Goal: Information Seeking & Learning: Find specific page/section

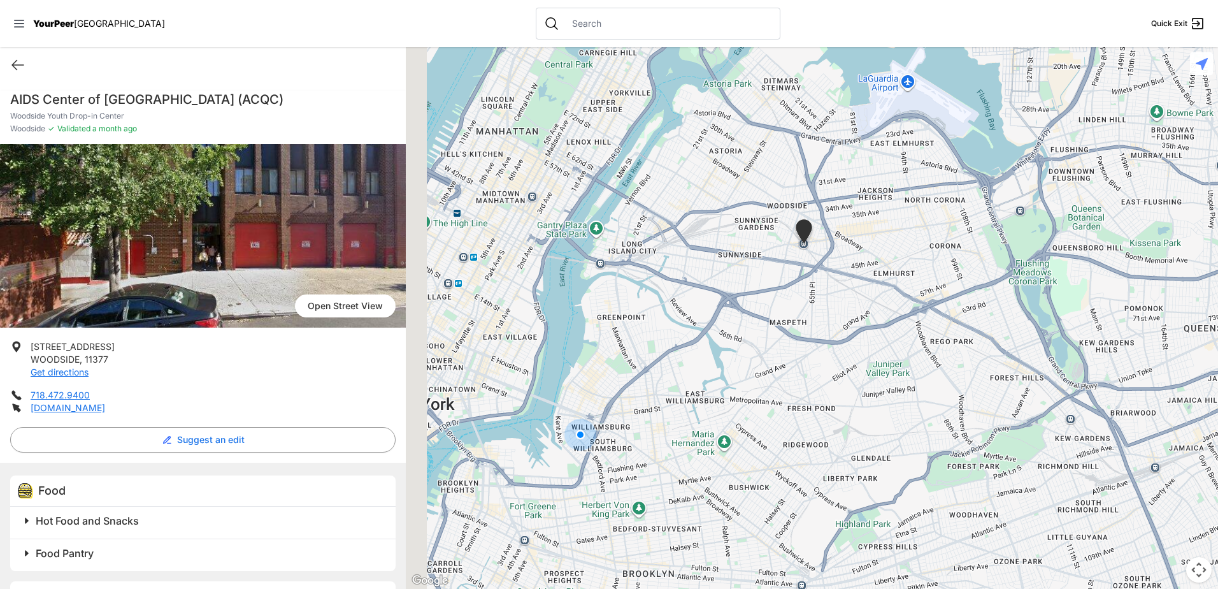
drag, startPoint x: 789, startPoint y: 255, endPoint x: 842, endPoint y: 231, distance: 58.7
click at [842, 231] on div at bounding box center [812, 318] width 812 height 542
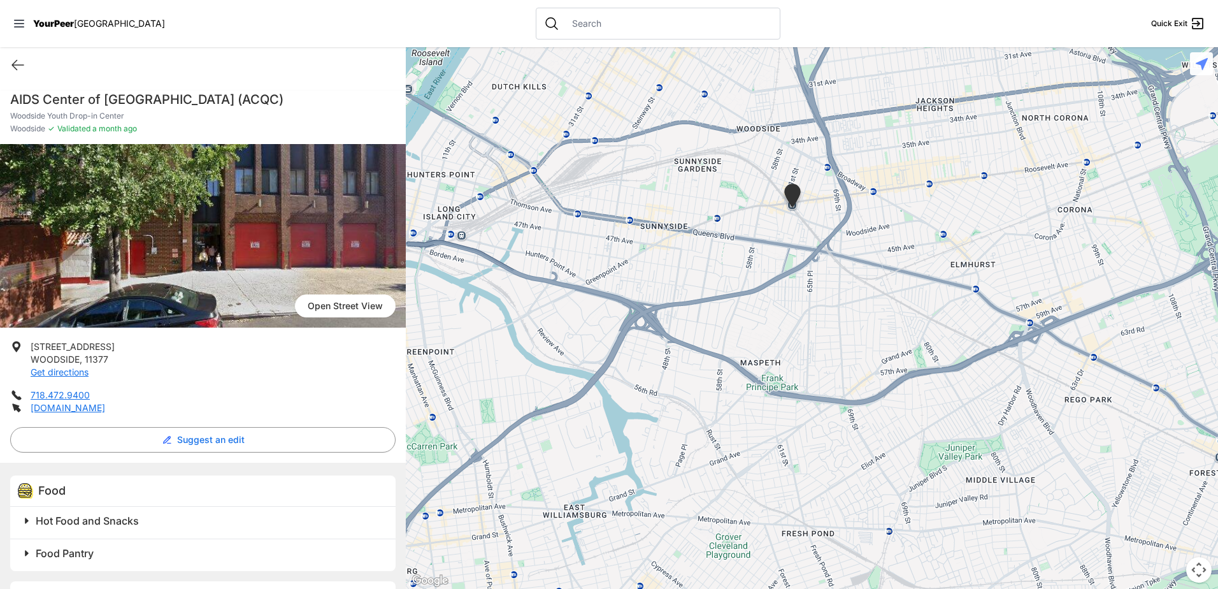
drag, startPoint x: 779, startPoint y: 300, endPoint x: 742, endPoint y: 262, distance: 53.6
click at [742, 262] on div at bounding box center [812, 318] width 812 height 542
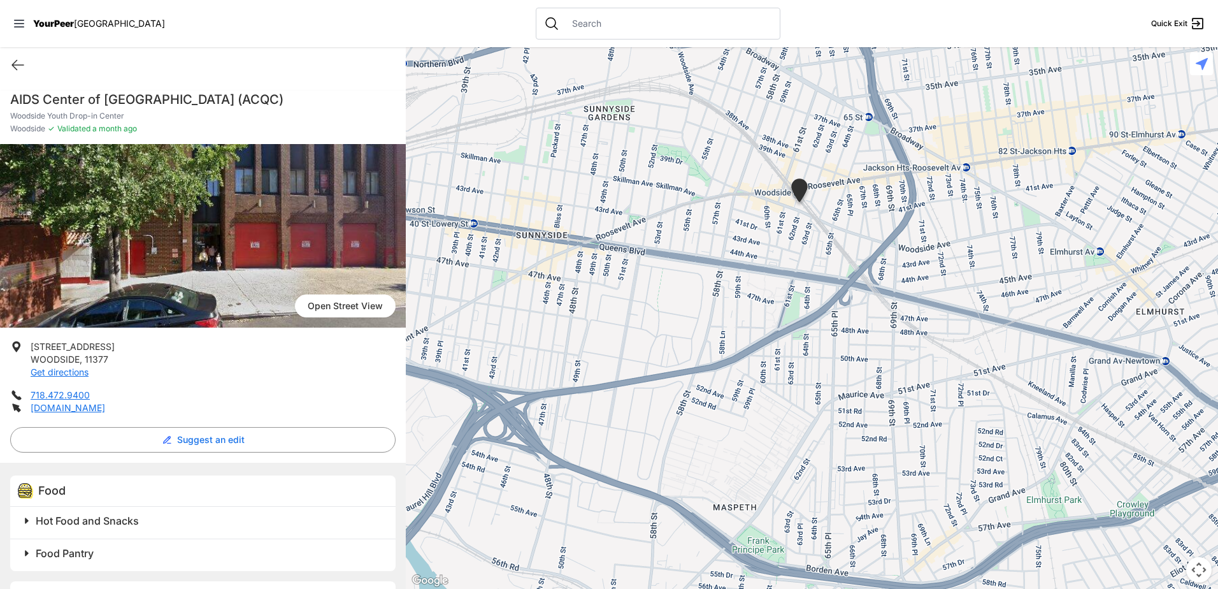
drag, startPoint x: 882, startPoint y: 290, endPoint x: 845, endPoint y: 340, distance: 62.1
click at [845, 340] on div at bounding box center [812, 318] width 812 height 542
click at [564, 18] on input "text" at bounding box center [668, 23] width 208 height 13
click at [687, 64] on div "Search for older adults" at bounding box center [658, 57] width 186 height 15
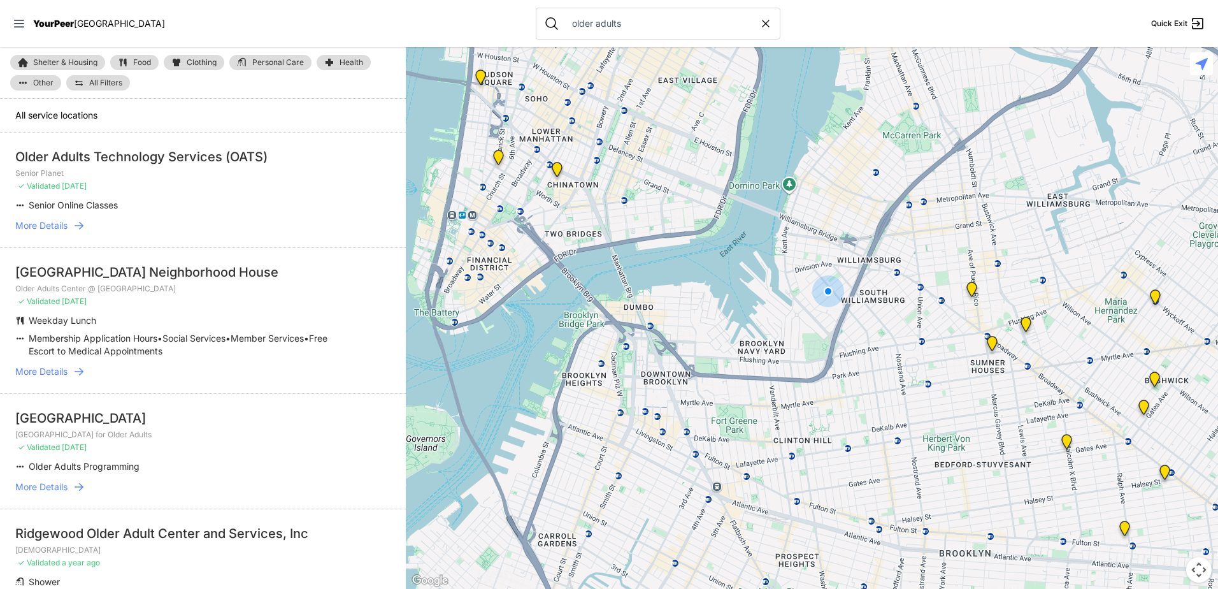
click at [214, 277] on div "[GEOGRAPHIC_DATA] Neighborhood House" at bounding box center [202, 272] width 375 height 18
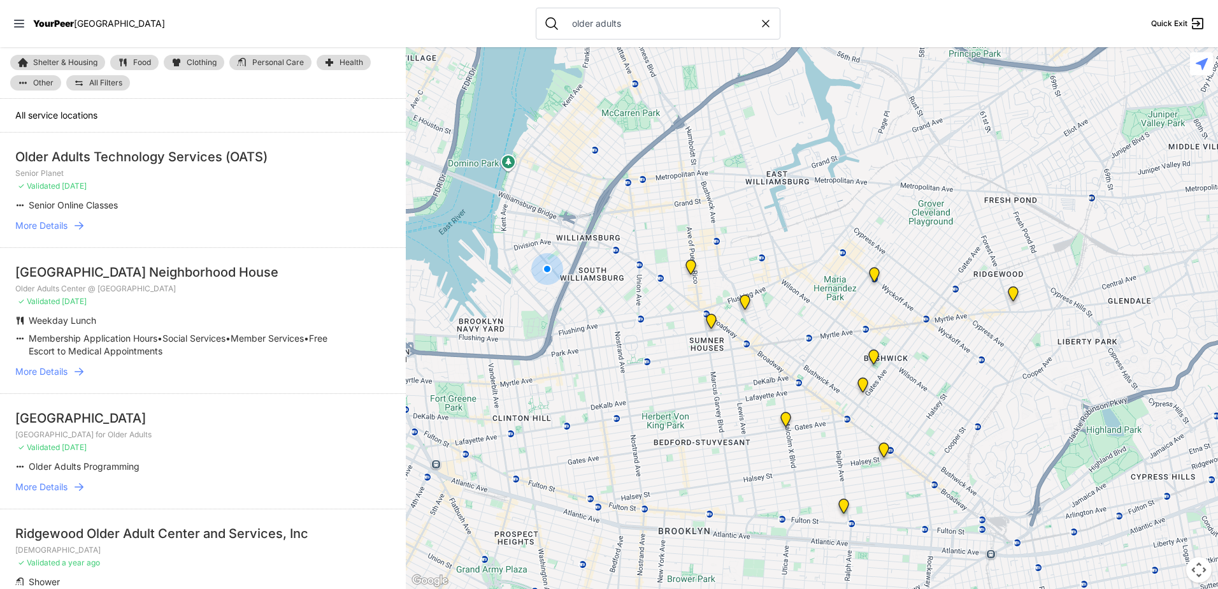
drag, startPoint x: 940, startPoint y: 337, endPoint x: 656, endPoint y: 315, distance: 285.0
click at [656, 315] on div at bounding box center [812, 318] width 812 height 542
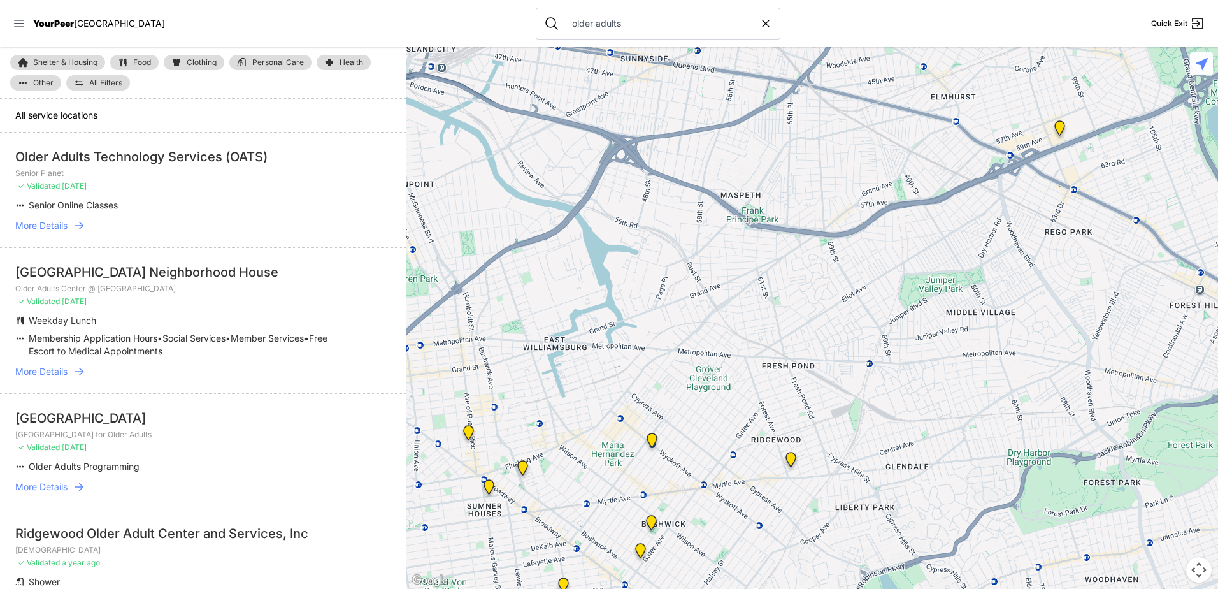
drag, startPoint x: 956, startPoint y: 296, endPoint x: 711, endPoint y: 476, distance: 304.0
click at [712, 476] on div at bounding box center [812, 318] width 812 height 542
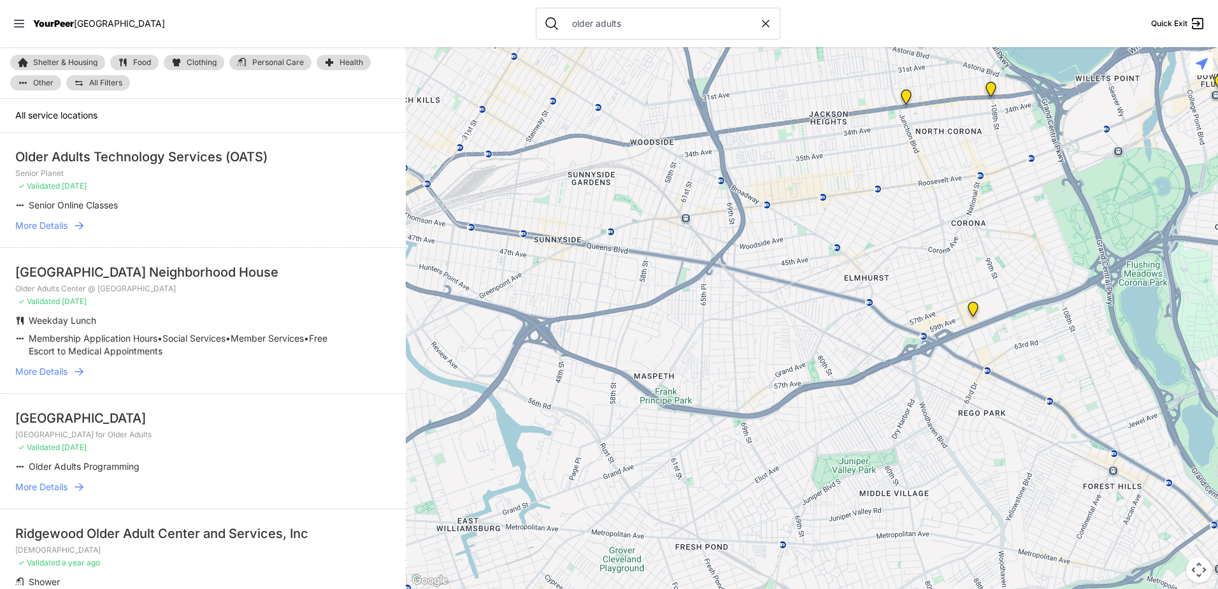
drag, startPoint x: 920, startPoint y: 279, endPoint x: 870, endPoint y: 452, distance: 179.7
click at [870, 452] on div at bounding box center [812, 318] width 812 height 542
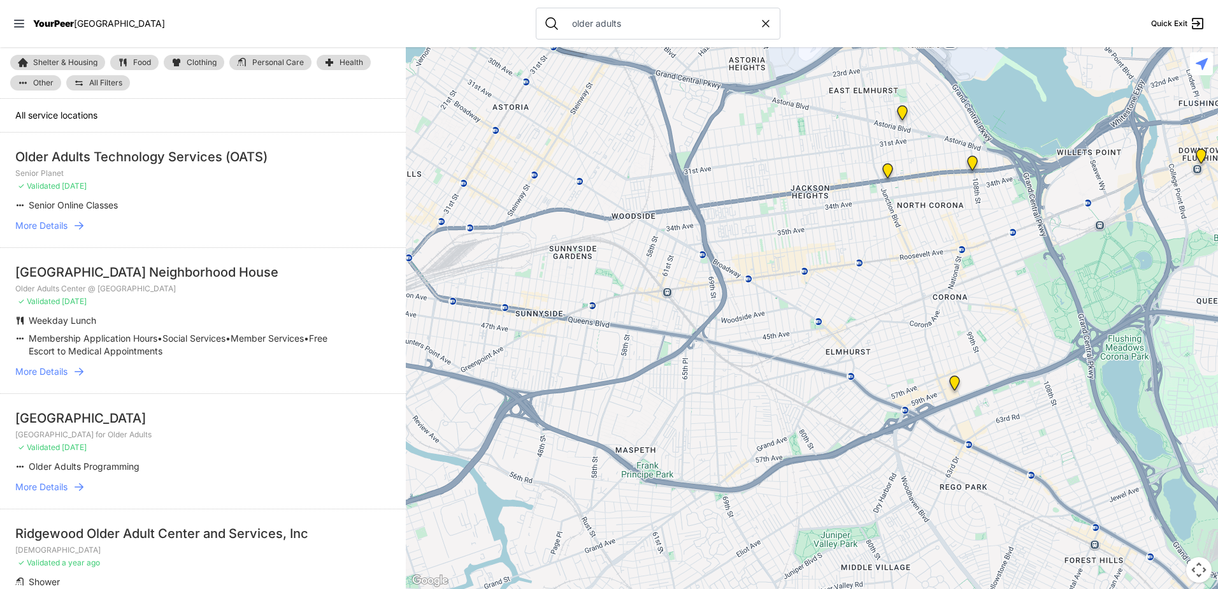
drag, startPoint x: 932, startPoint y: 371, endPoint x: 919, endPoint y: 429, distance: 60.1
click at [919, 429] on div at bounding box center [812, 318] width 812 height 542
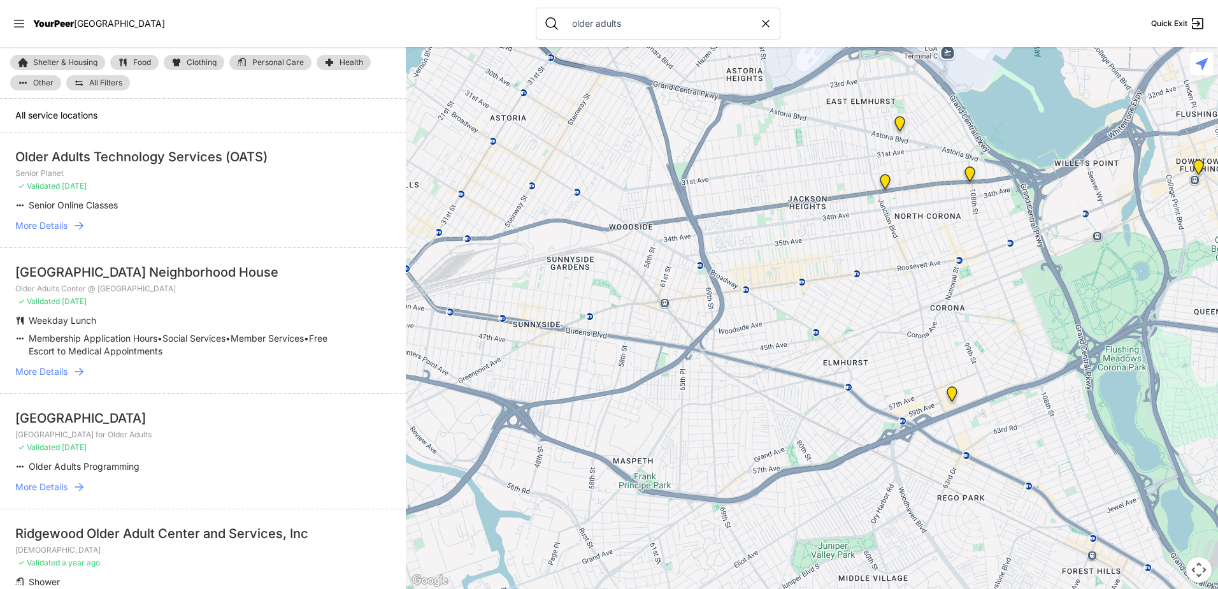
click at [887, 184] on img "Golden Phoenix 2 (GP2)" at bounding box center [885, 184] width 16 height 20
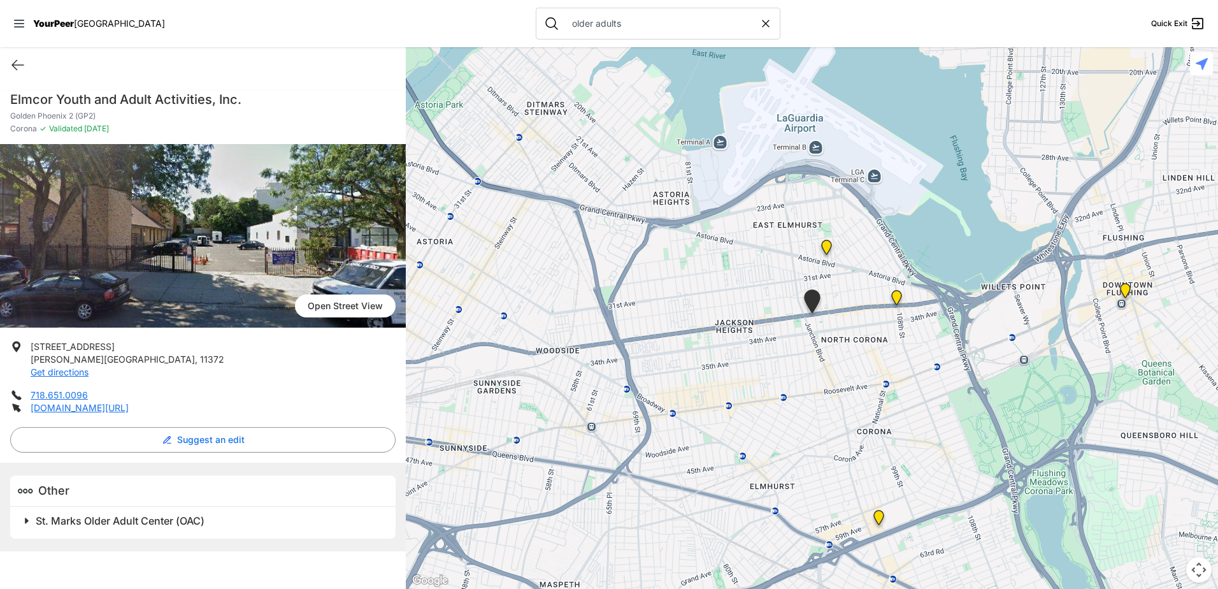
click at [828, 251] on img "Golden Phoenix 1 (GP1)" at bounding box center [827, 250] width 16 height 20
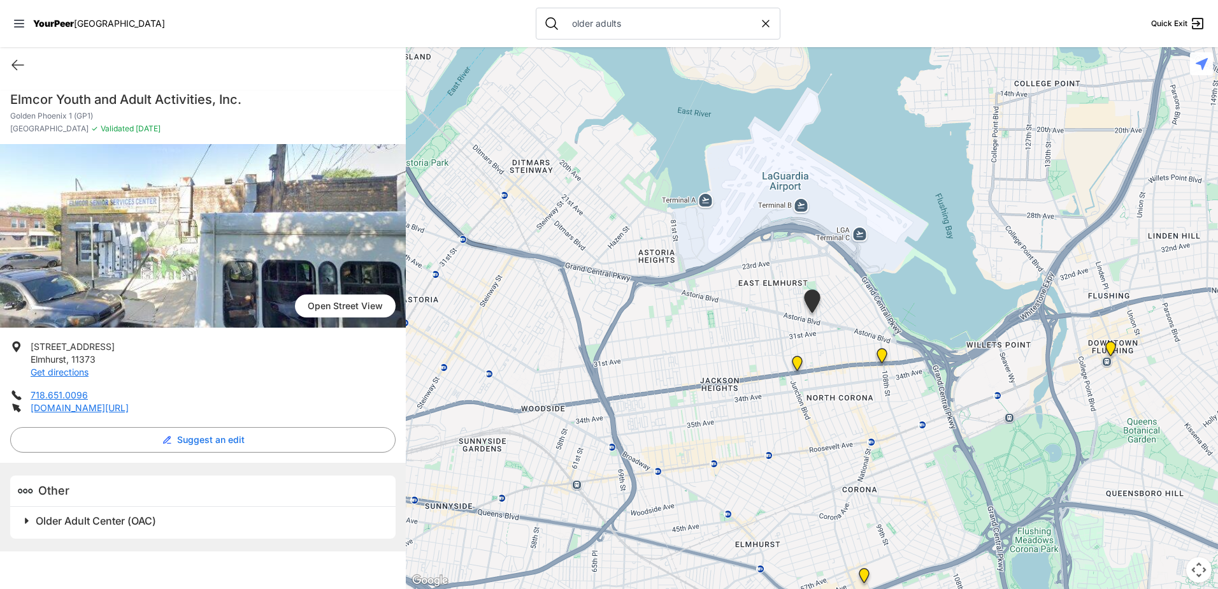
click at [882, 352] on img "The Louis Armstrong Recreational Center" at bounding box center [882, 358] width 16 height 20
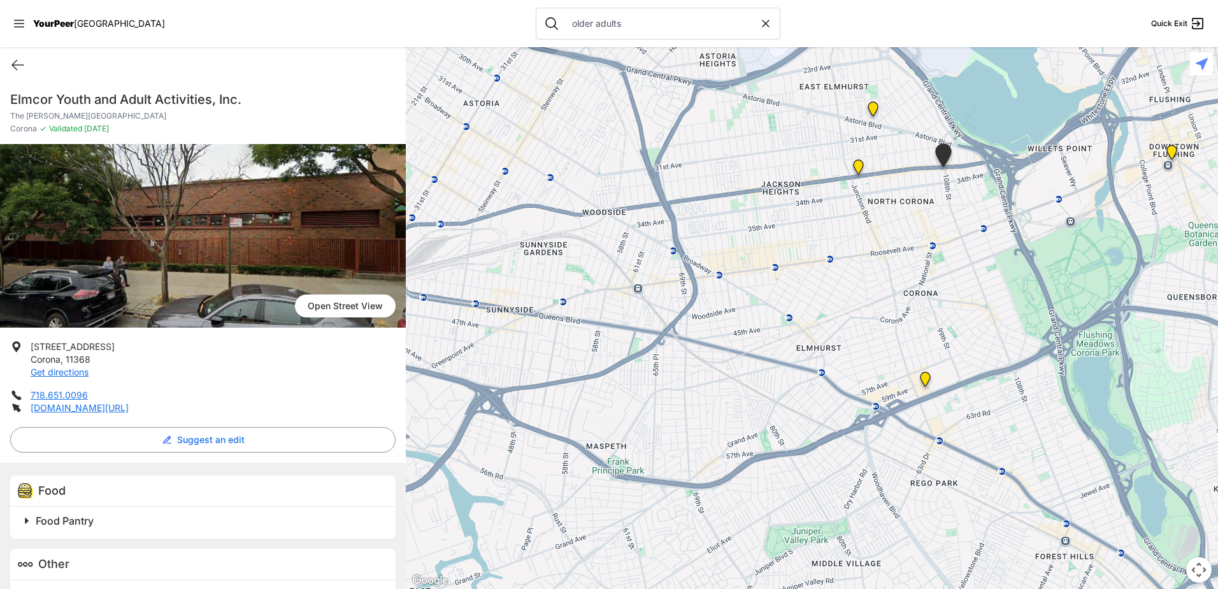
drag, startPoint x: 753, startPoint y: 400, endPoint x: 891, endPoint y: 247, distance: 206.2
click at [893, 243] on div at bounding box center [812, 318] width 812 height 542
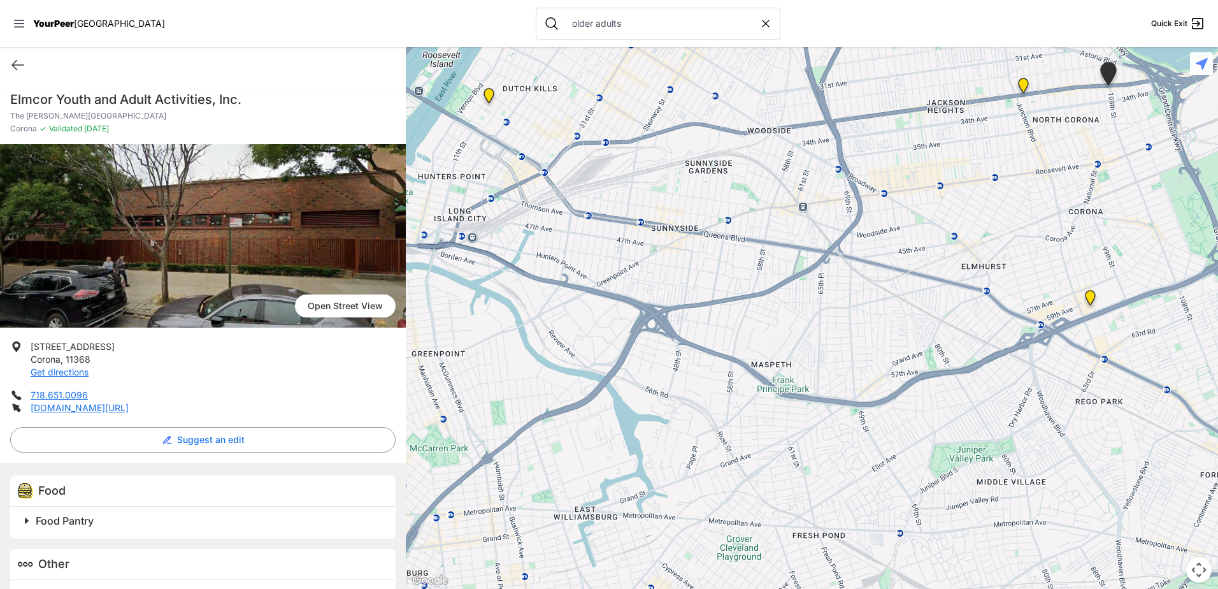
drag, startPoint x: 845, startPoint y: 320, endPoint x: 1005, endPoint y: 261, distance: 170.2
click at [1005, 261] on div at bounding box center [812, 318] width 812 height 542
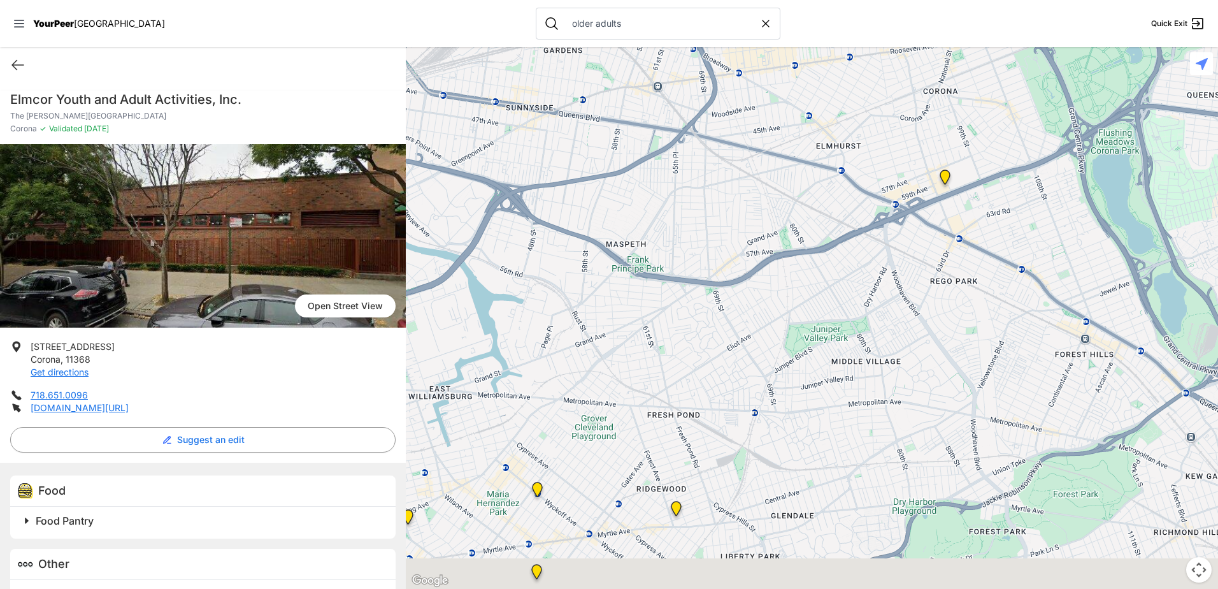
drag, startPoint x: 840, startPoint y: 298, endPoint x: 661, endPoint y: 129, distance: 246.5
click at [661, 129] on div at bounding box center [812, 318] width 812 height 542
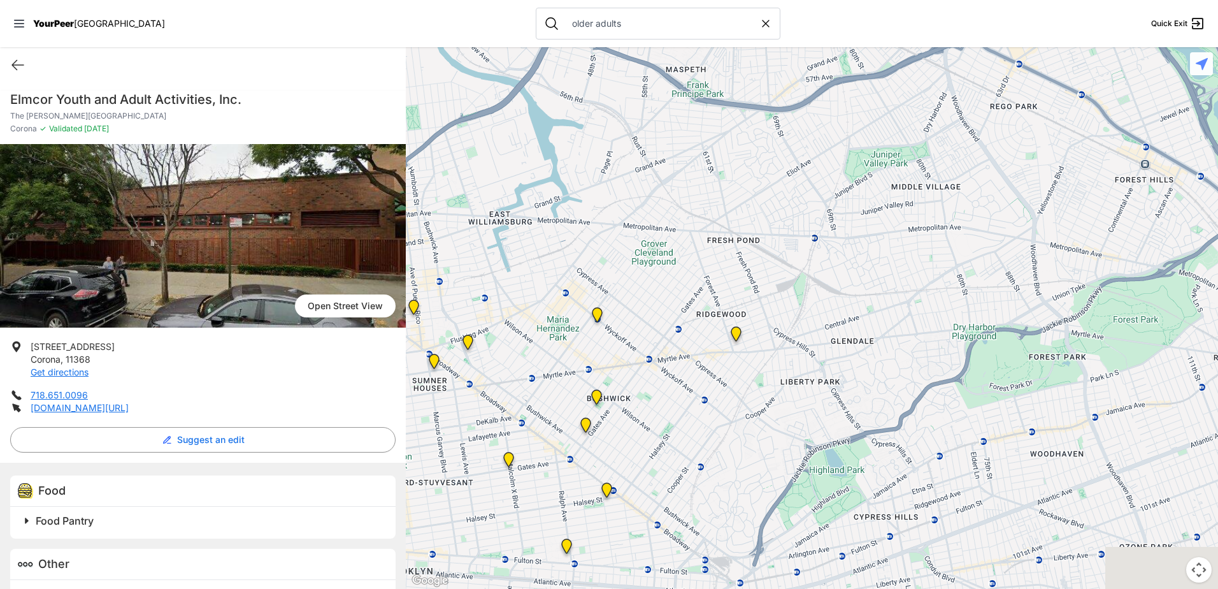
drag, startPoint x: 611, startPoint y: 318, endPoint x: 721, endPoint y: 173, distance: 181.9
click at [721, 173] on div at bounding box center [812, 318] width 812 height 542
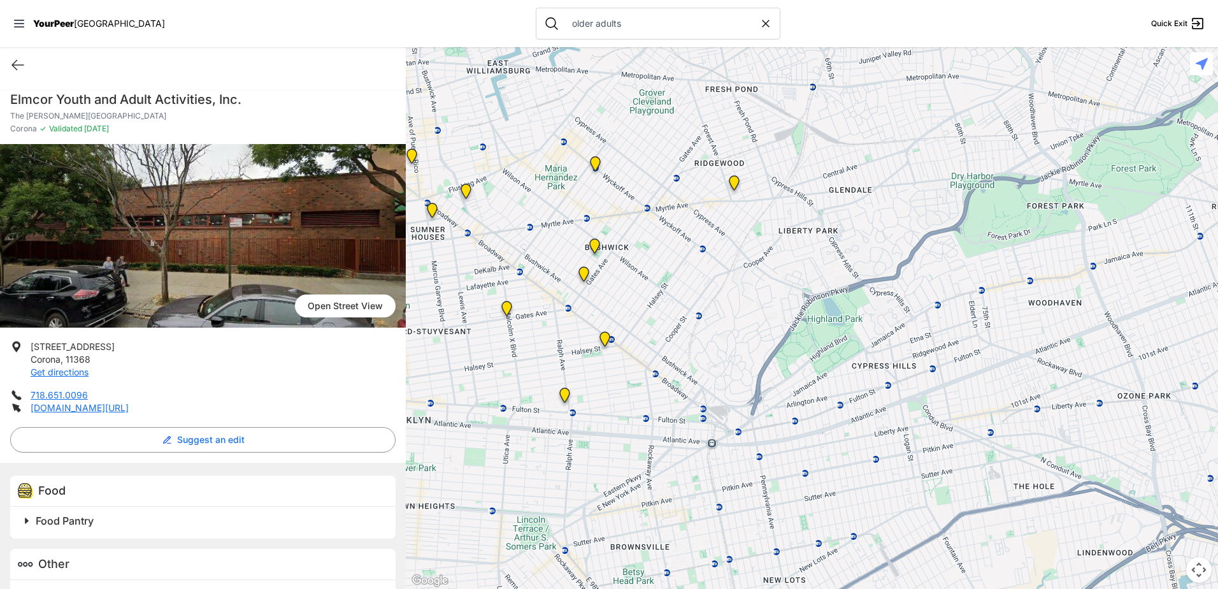
drag, startPoint x: 723, startPoint y: 321, endPoint x: 701, endPoint y: 197, distance: 126.2
click at [701, 197] on div at bounding box center [812, 318] width 812 height 542
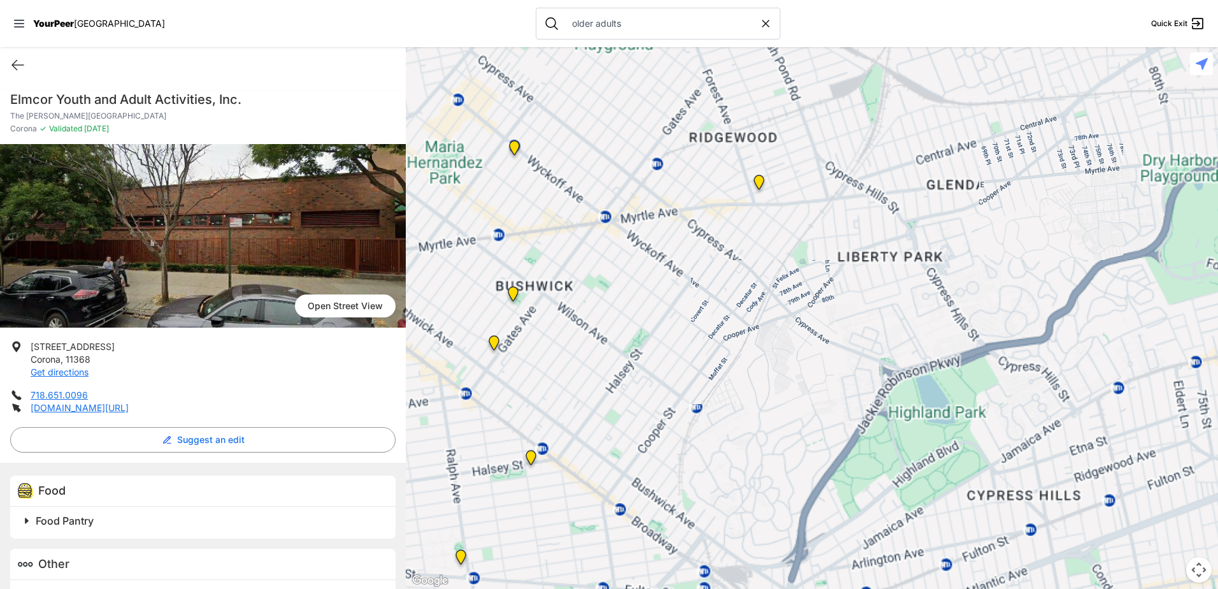
click at [701, 197] on div at bounding box center [812, 318] width 812 height 542
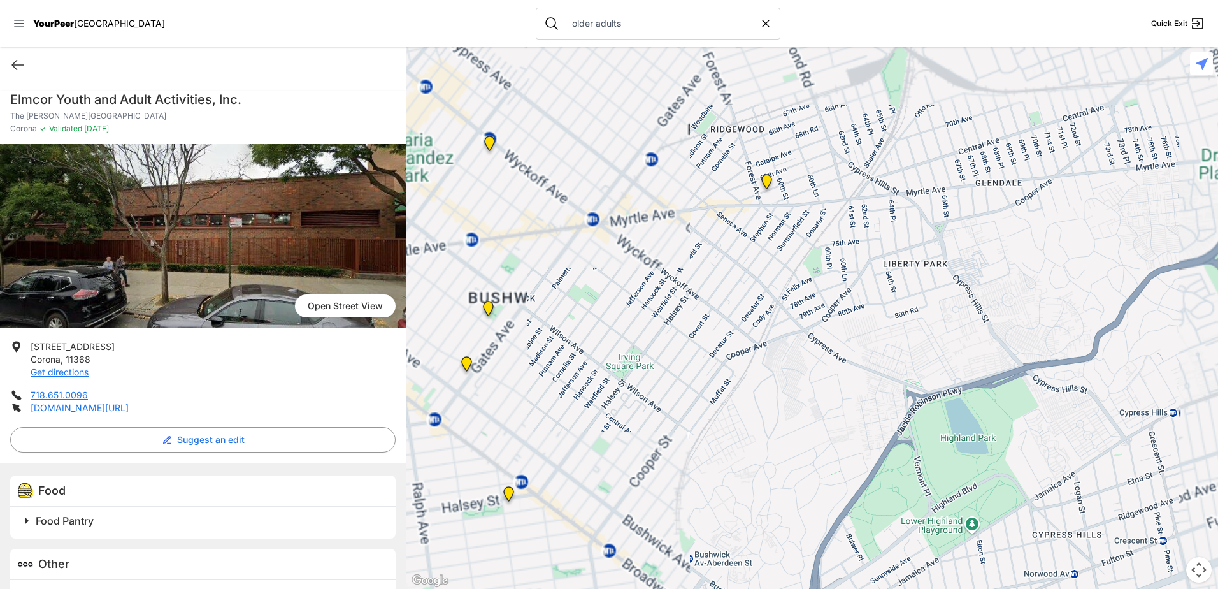
click at [701, 197] on div at bounding box center [812, 318] width 812 height 542
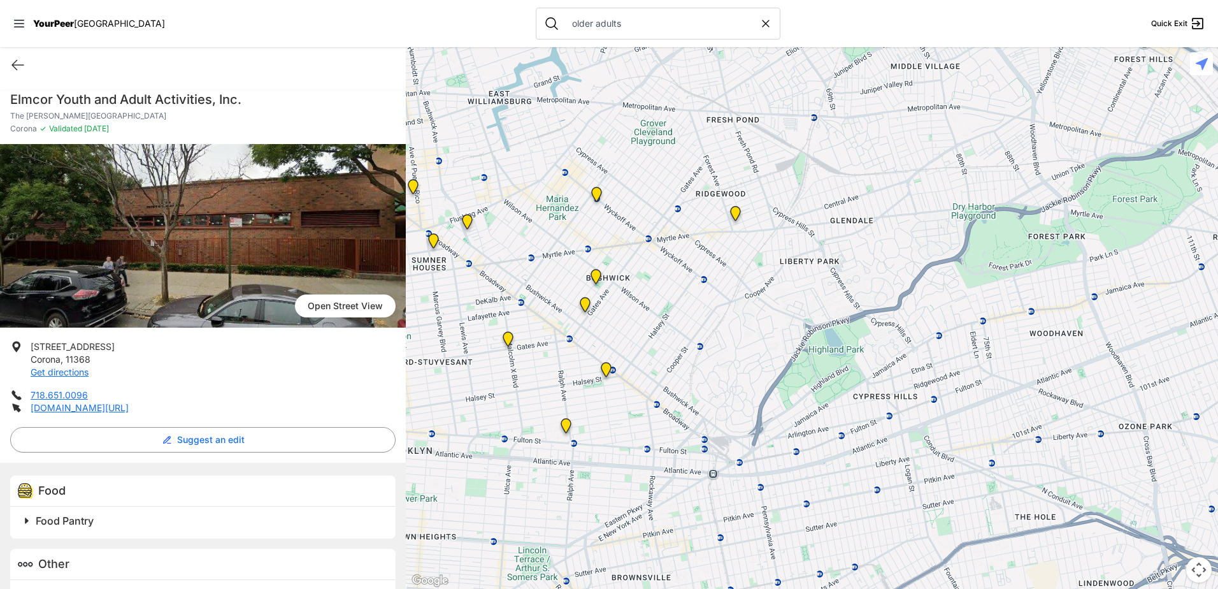
click at [468, 221] on img "Diana H. Jones Older Adult Center (OAC)" at bounding box center [467, 224] width 16 height 20
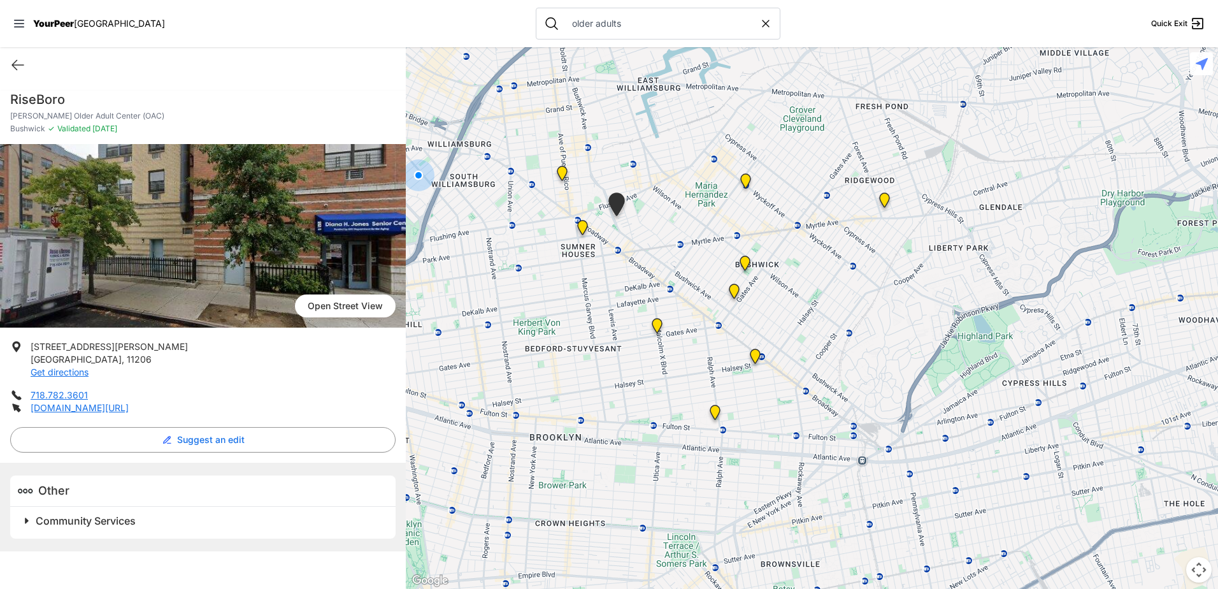
drag, startPoint x: 1033, startPoint y: 389, endPoint x: 836, endPoint y: 292, distance: 220.2
click at [836, 292] on div at bounding box center [812, 318] width 812 height 542
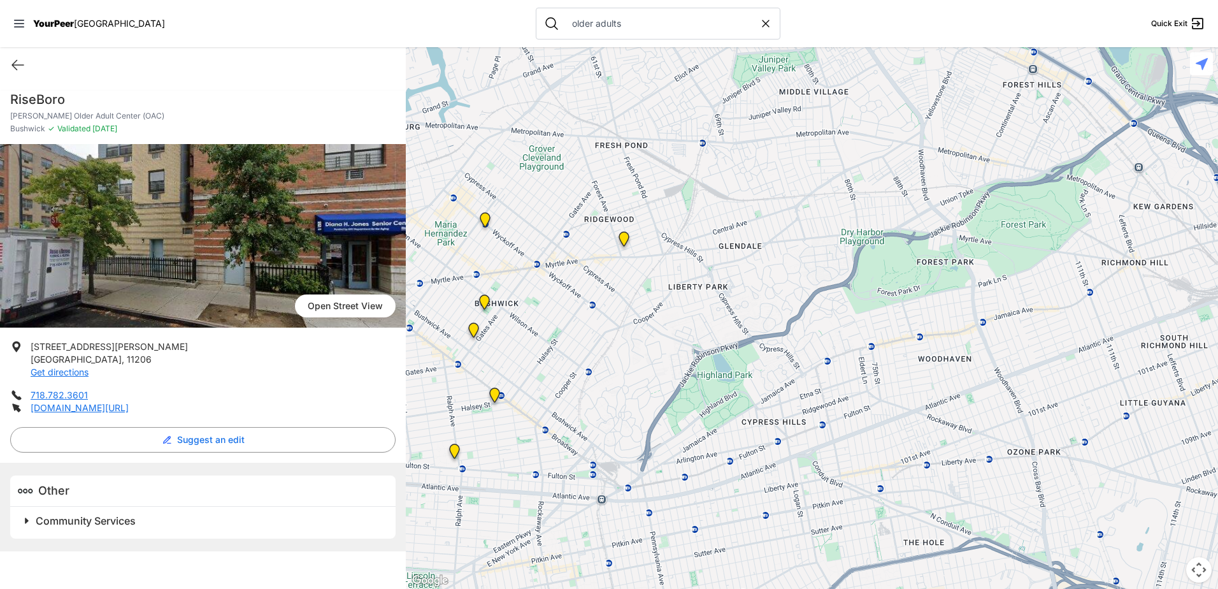
drag, startPoint x: 836, startPoint y: 292, endPoint x: 567, endPoint y: 331, distance: 271.6
click at [567, 331] on div at bounding box center [812, 318] width 812 height 542
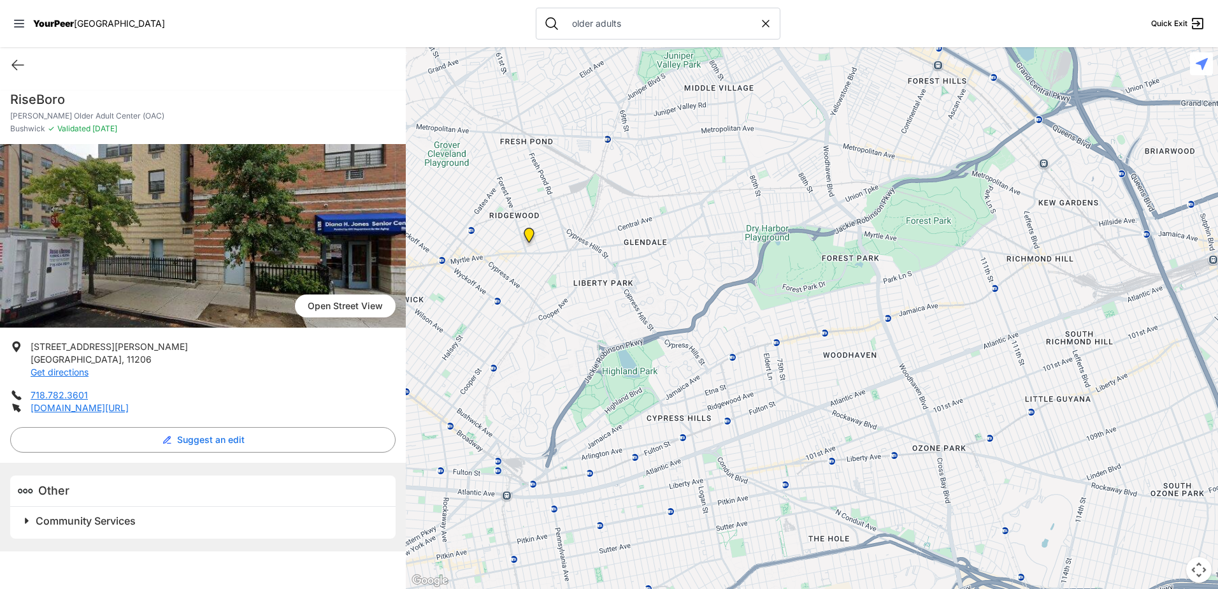
drag, startPoint x: 810, startPoint y: 329, endPoint x: 713, endPoint y: 324, distance: 97.0
click at [713, 324] on div at bounding box center [812, 318] width 812 height 542
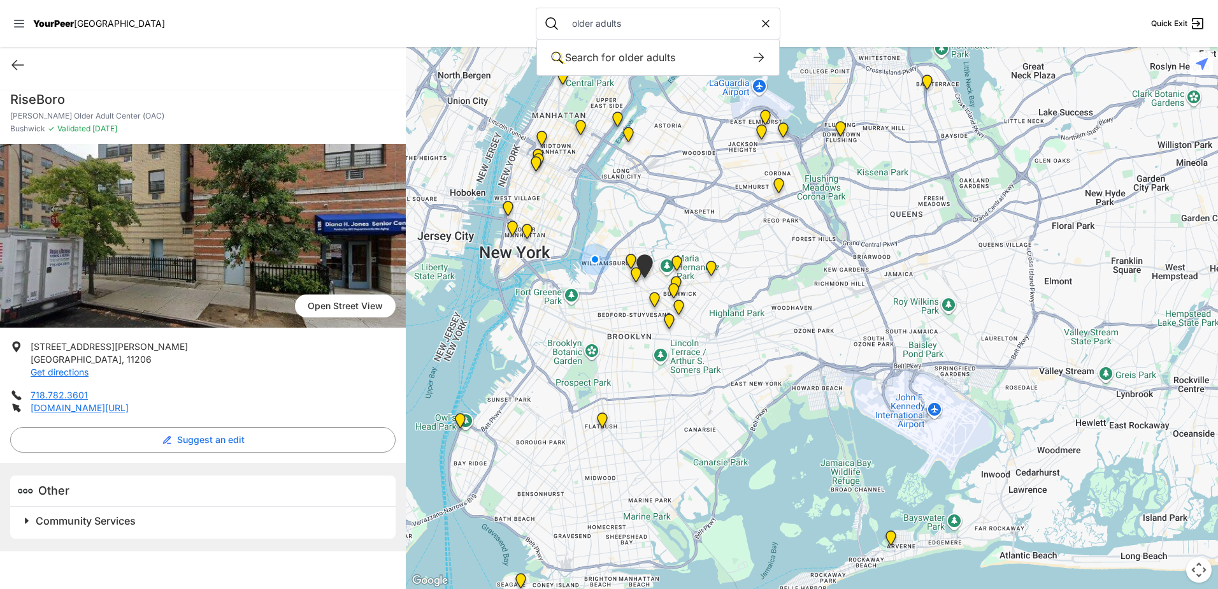
click at [687, 23] on input "older adults" at bounding box center [661, 23] width 195 height 13
click at [672, 54] on div "Search for older adults" at bounding box center [658, 57] width 186 height 15
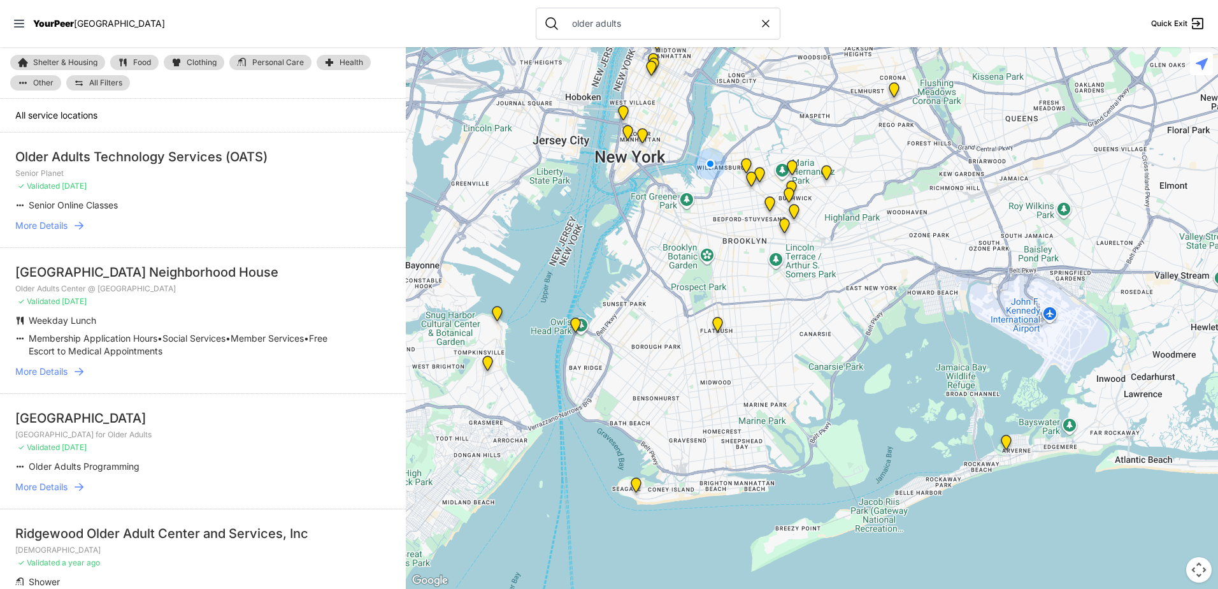
drag, startPoint x: 968, startPoint y: 446, endPoint x: 816, endPoint y: 250, distance: 248.4
click at [816, 250] on div at bounding box center [812, 318] width 812 height 542
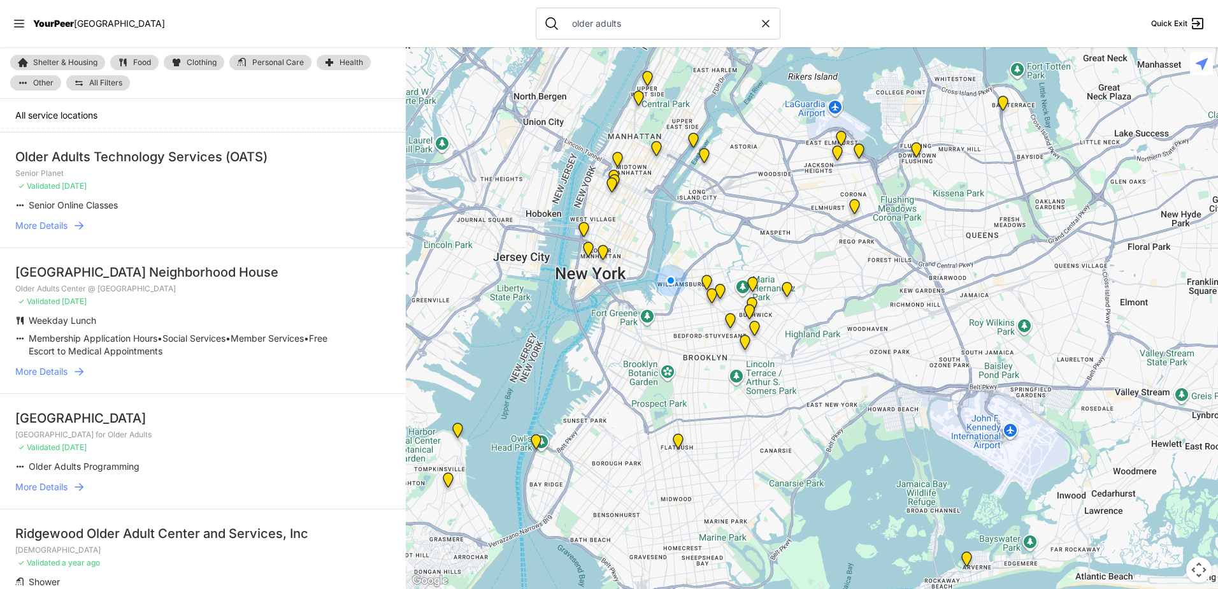
drag, startPoint x: 898, startPoint y: 257, endPoint x: 861, endPoint y: 384, distance: 132.2
click at [861, 384] on div at bounding box center [812, 318] width 812 height 542
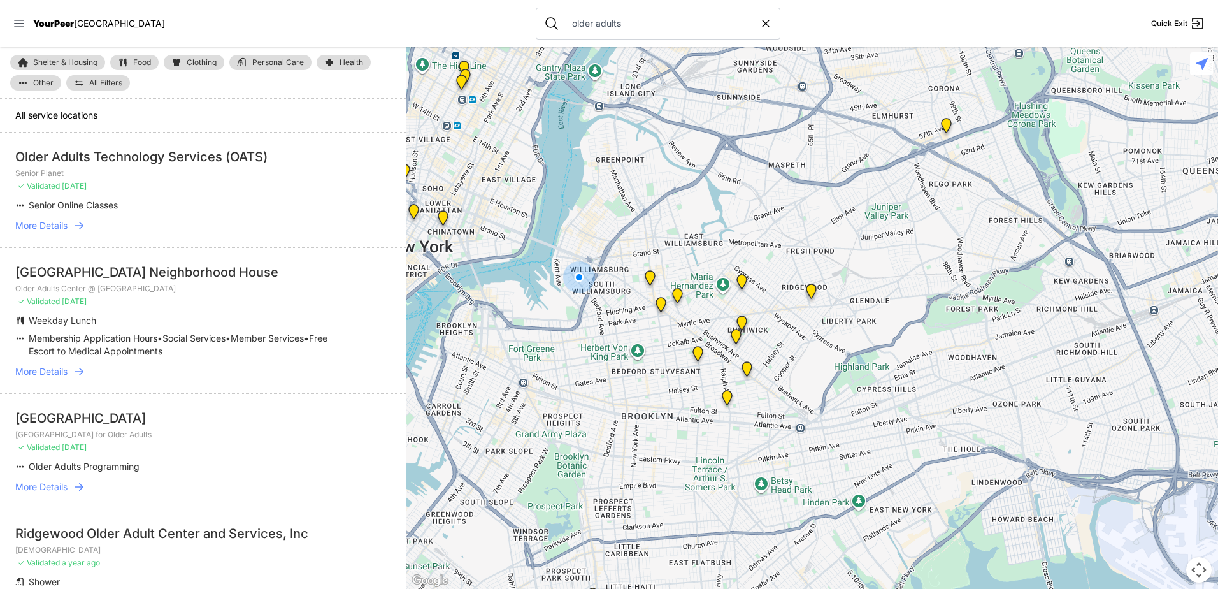
click at [947, 124] on img "Golden Phoenix 3 (GP3)" at bounding box center [946, 128] width 16 height 20
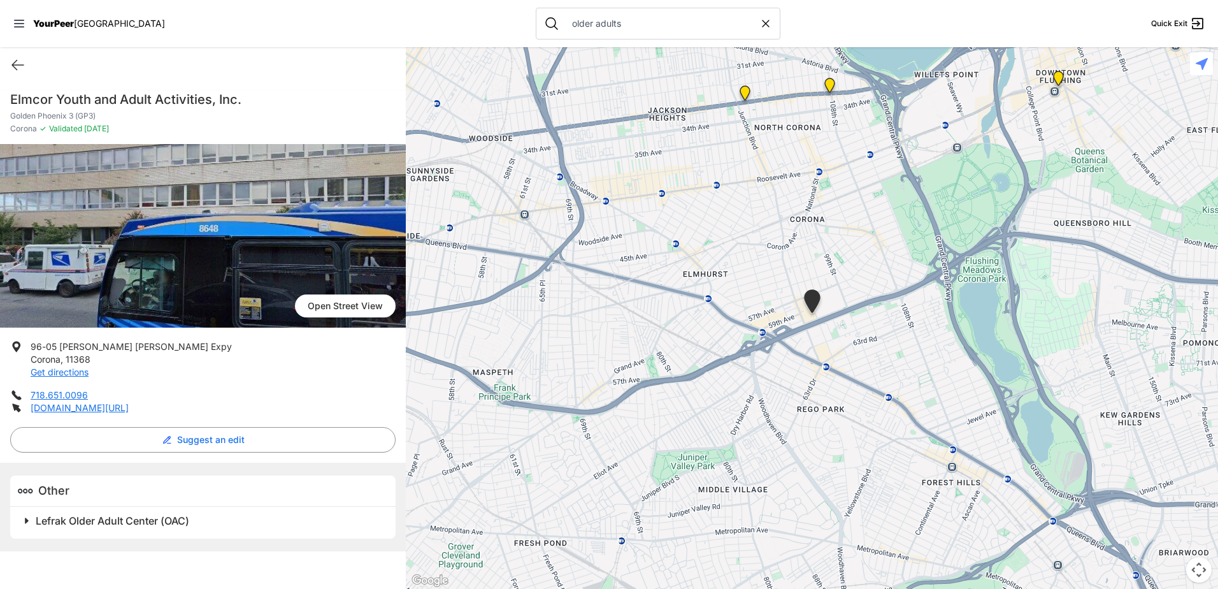
click at [746, 93] on img "Golden Phoenix 2 (GP2)" at bounding box center [745, 95] width 16 height 20
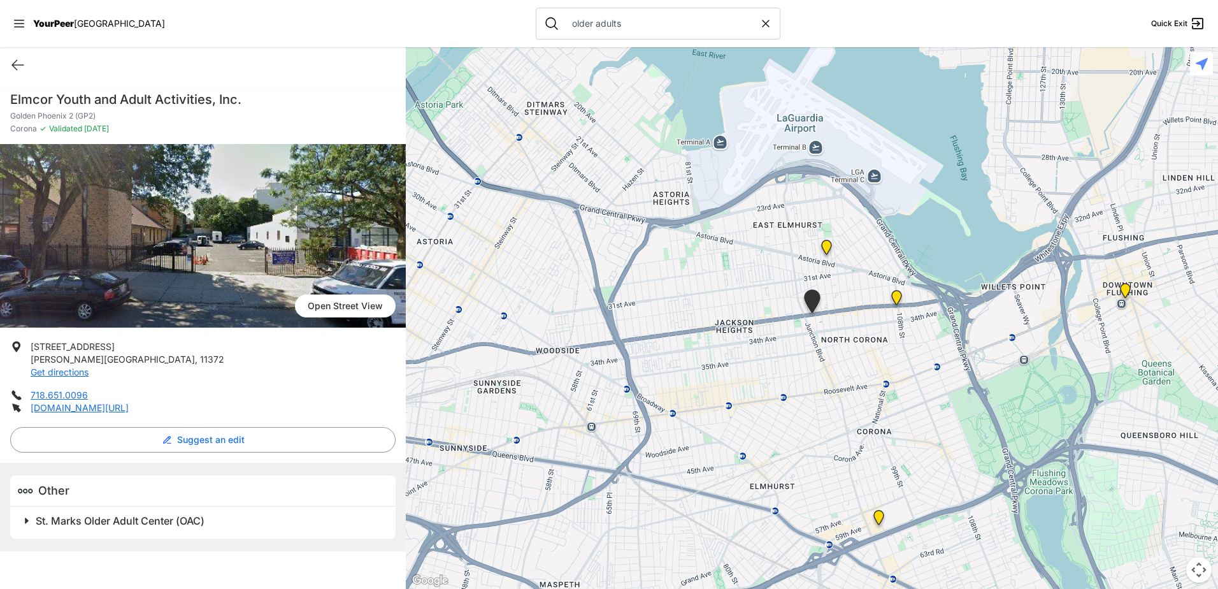
click at [825, 250] on img "Golden Phoenix 1 (GP1)" at bounding box center [827, 250] width 16 height 20
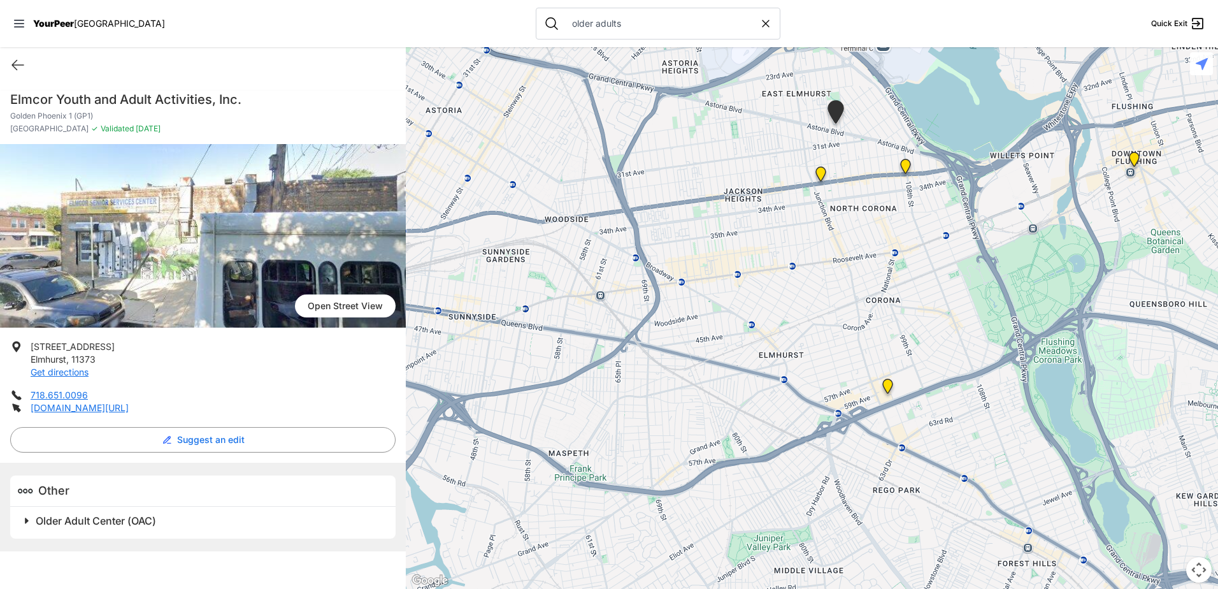
drag, startPoint x: 664, startPoint y: 282, endPoint x: 683, endPoint y: 85, distance: 198.4
click at [683, 85] on div at bounding box center [812, 318] width 812 height 542
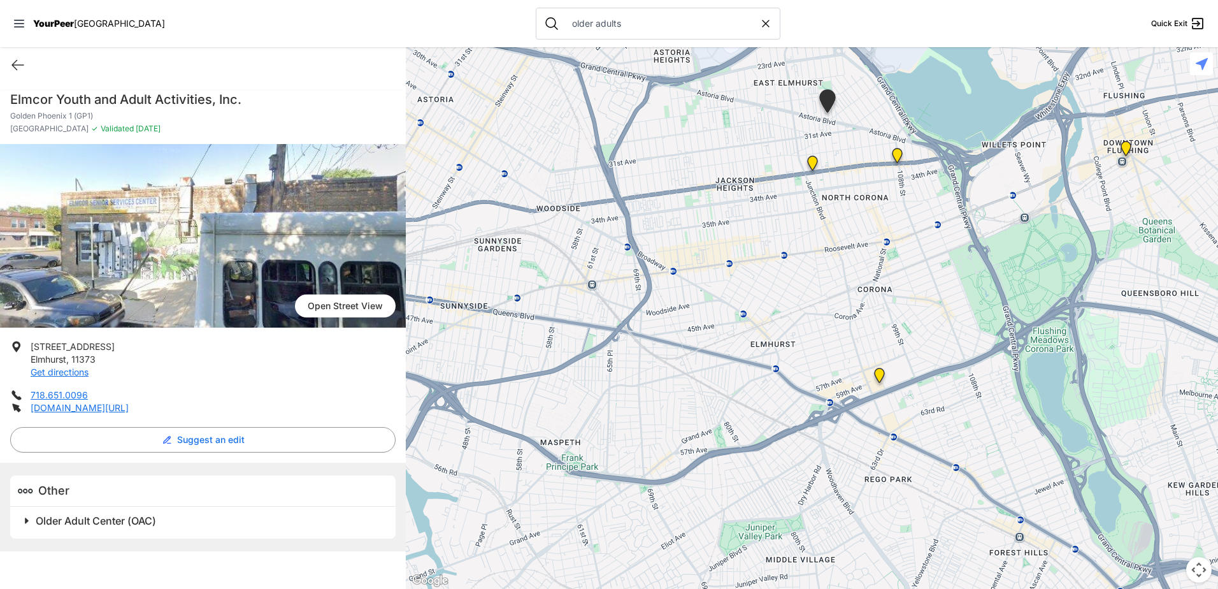
click at [1122, 145] on img "Flushing" at bounding box center [1126, 151] width 16 height 20
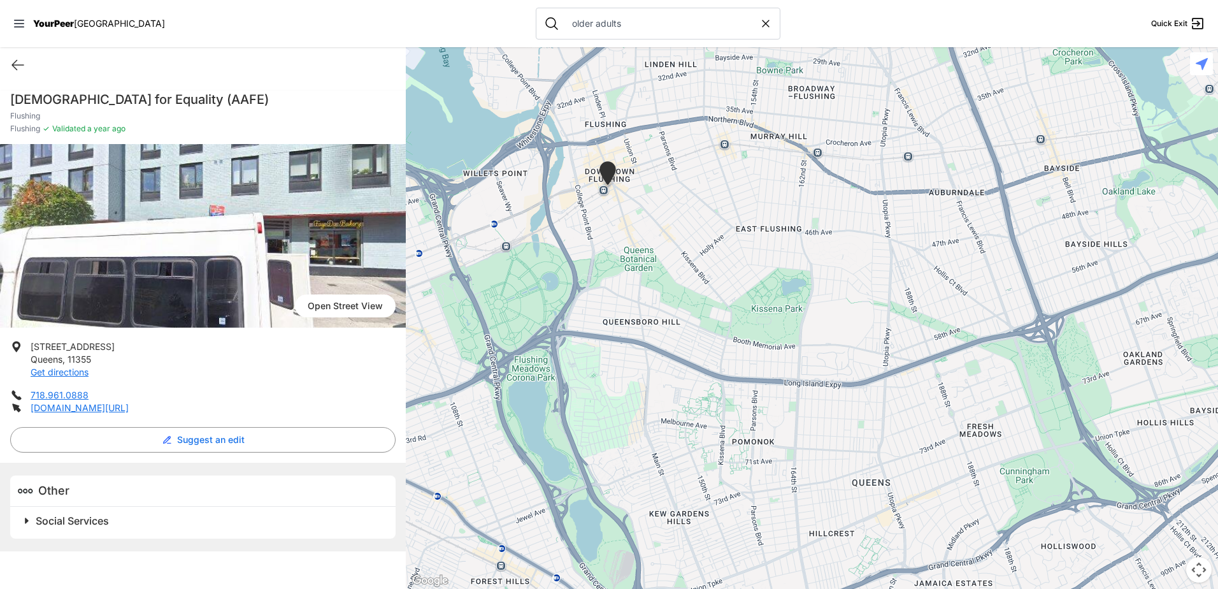
drag, startPoint x: 1056, startPoint y: 209, endPoint x: 855, endPoint y: 80, distance: 239.3
click at [855, 80] on div at bounding box center [812, 318] width 812 height 542
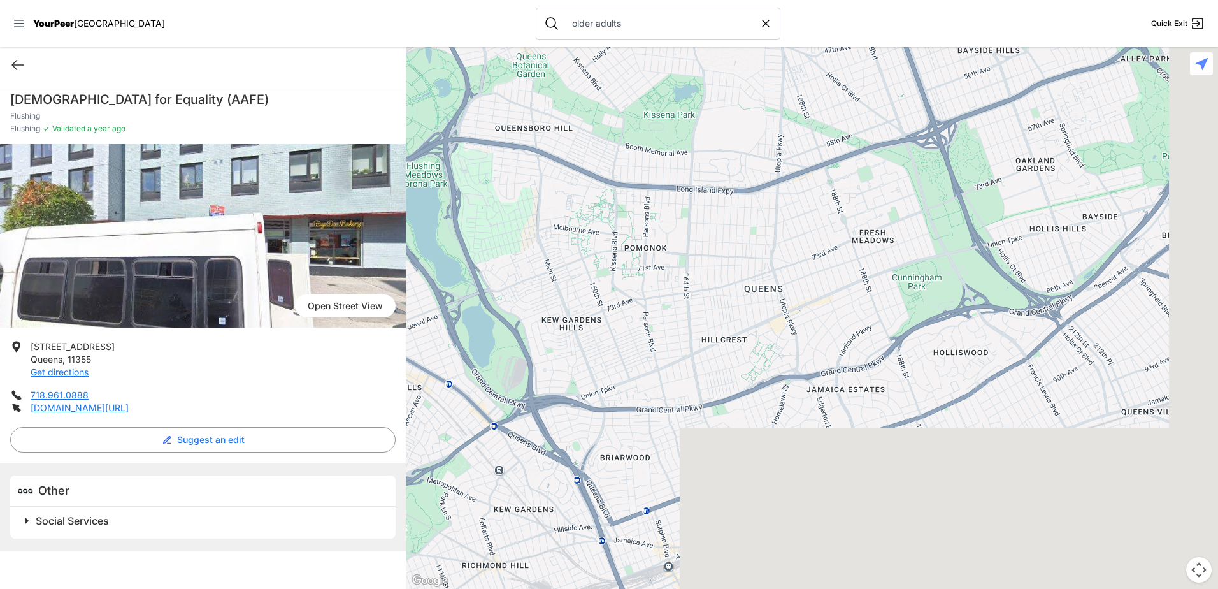
drag, startPoint x: 886, startPoint y: 337, endPoint x: 778, endPoint y: 155, distance: 211.6
click at [778, 155] on div at bounding box center [812, 318] width 812 height 542
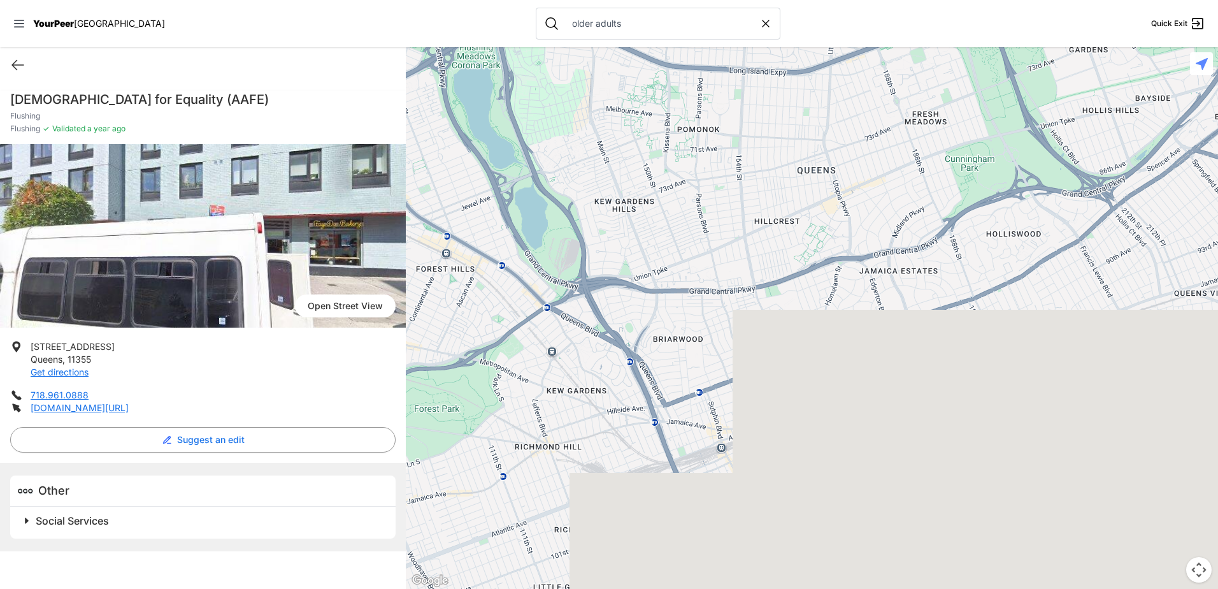
drag, startPoint x: 800, startPoint y: 290, endPoint x: 856, endPoint y: 172, distance: 130.5
click at [856, 172] on div at bounding box center [812, 318] width 812 height 542
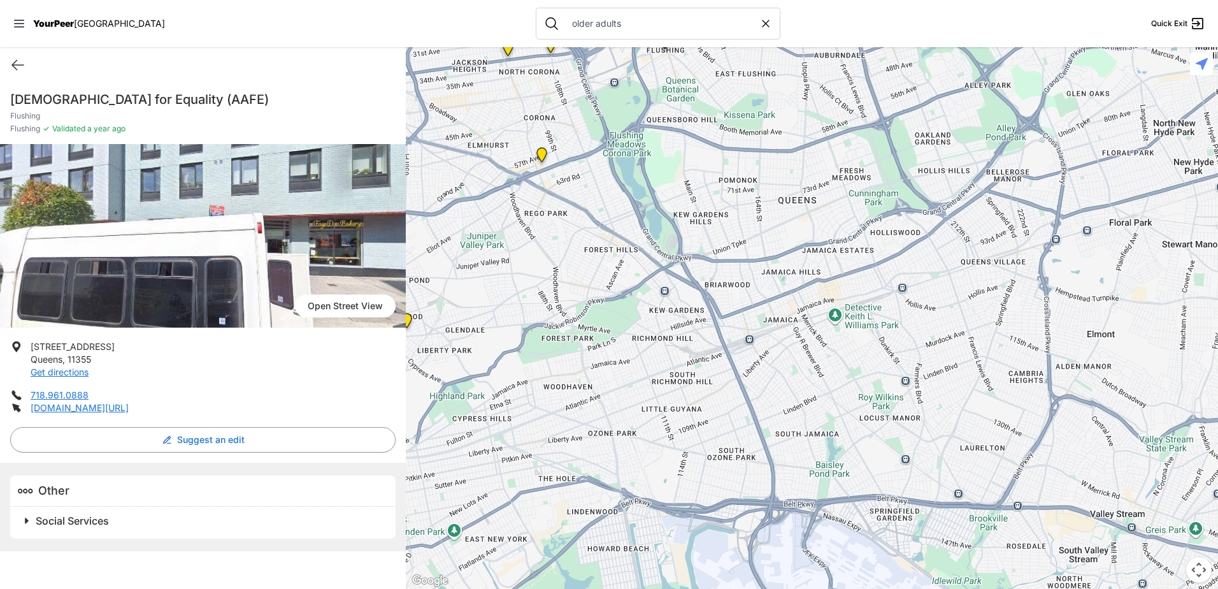
drag, startPoint x: 980, startPoint y: 252, endPoint x: 927, endPoint y: 250, distance: 53.6
click at [927, 250] on div at bounding box center [812, 318] width 812 height 542
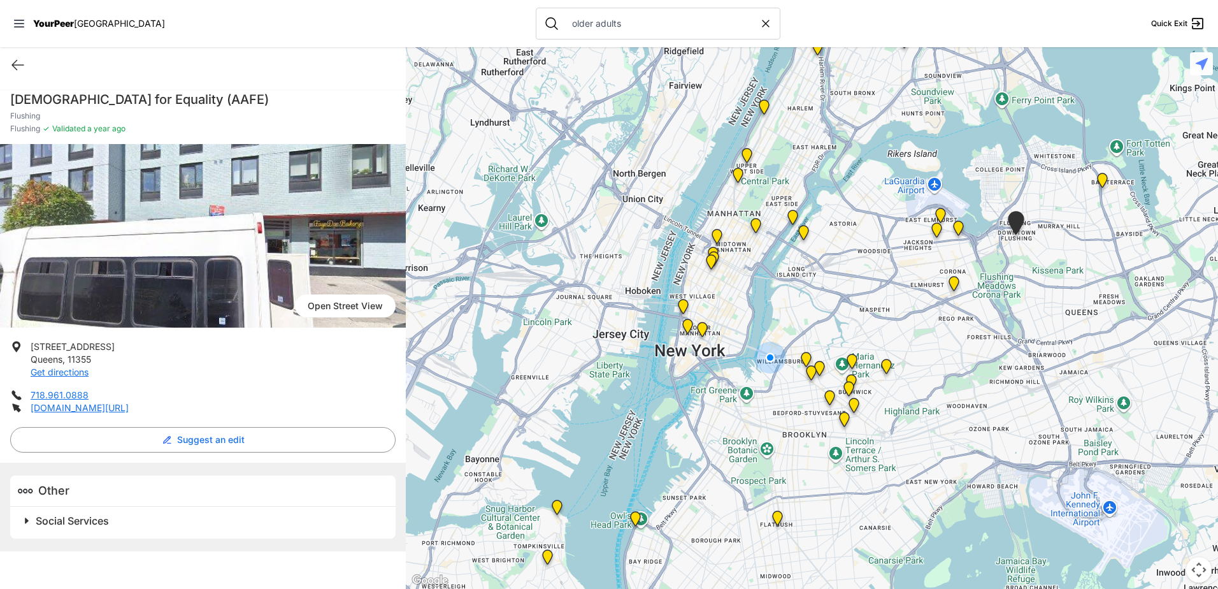
drag, startPoint x: 798, startPoint y: 242, endPoint x: 1004, endPoint y: 298, distance: 213.7
click at [1014, 310] on div at bounding box center [812, 318] width 812 height 542
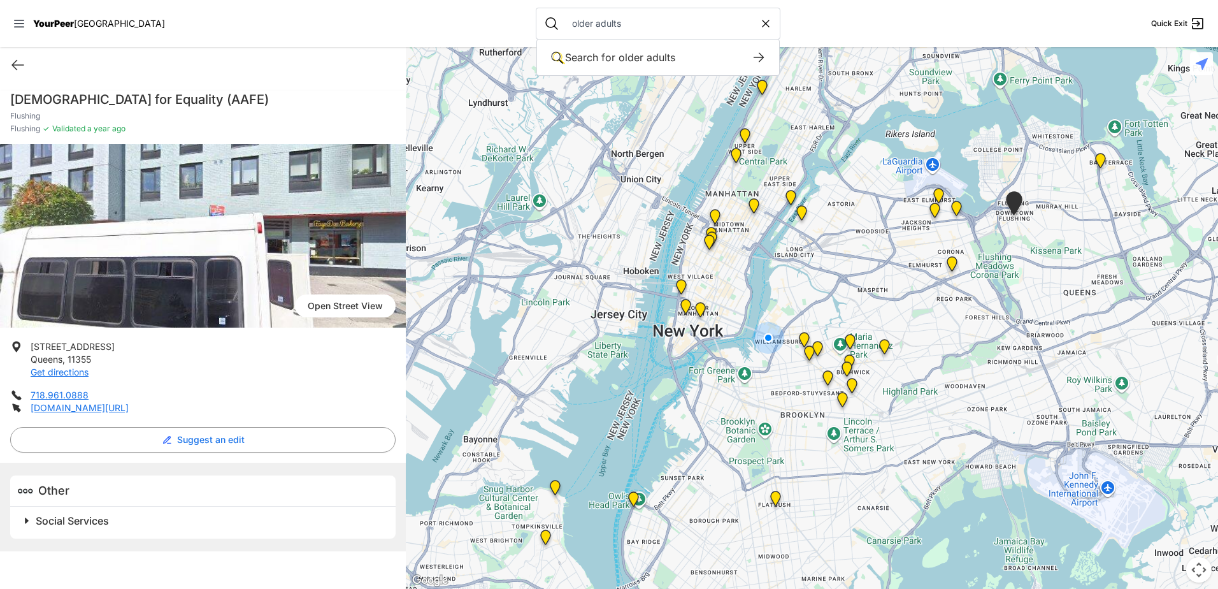
click at [578, 25] on input "older adults" at bounding box center [661, 23] width 195 height 13
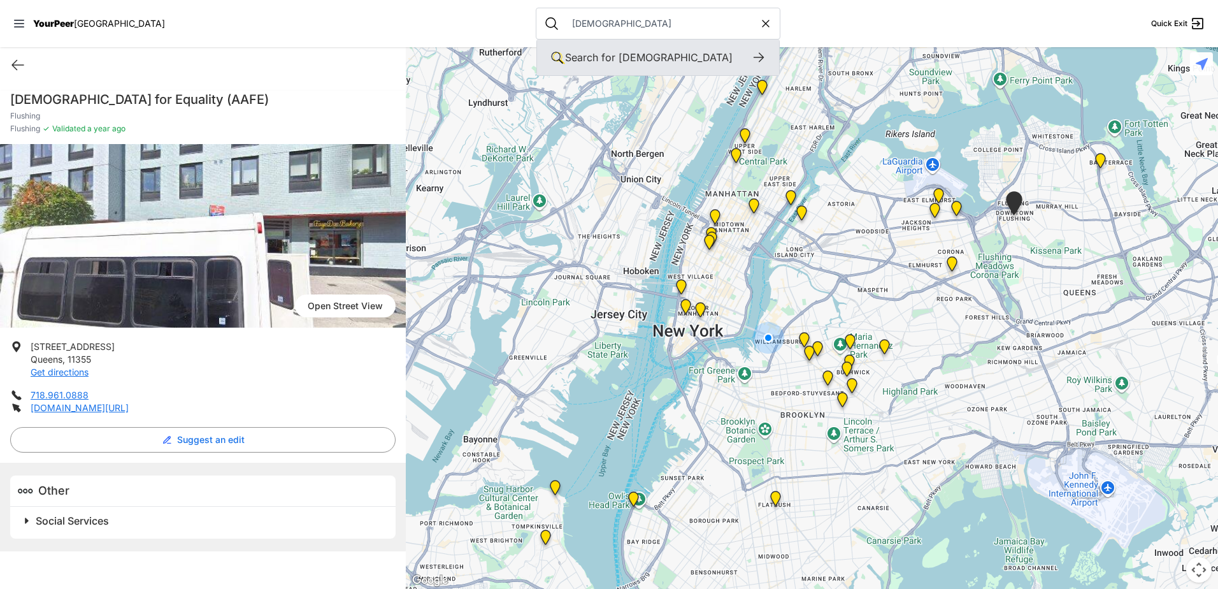
type input "[DEMOGRAPHIC_DATA]"
click at [598, 69] on div "Search for [DEMOGRAPHIC_DATA]" at bounding box center [658, 57] width 242 height 36
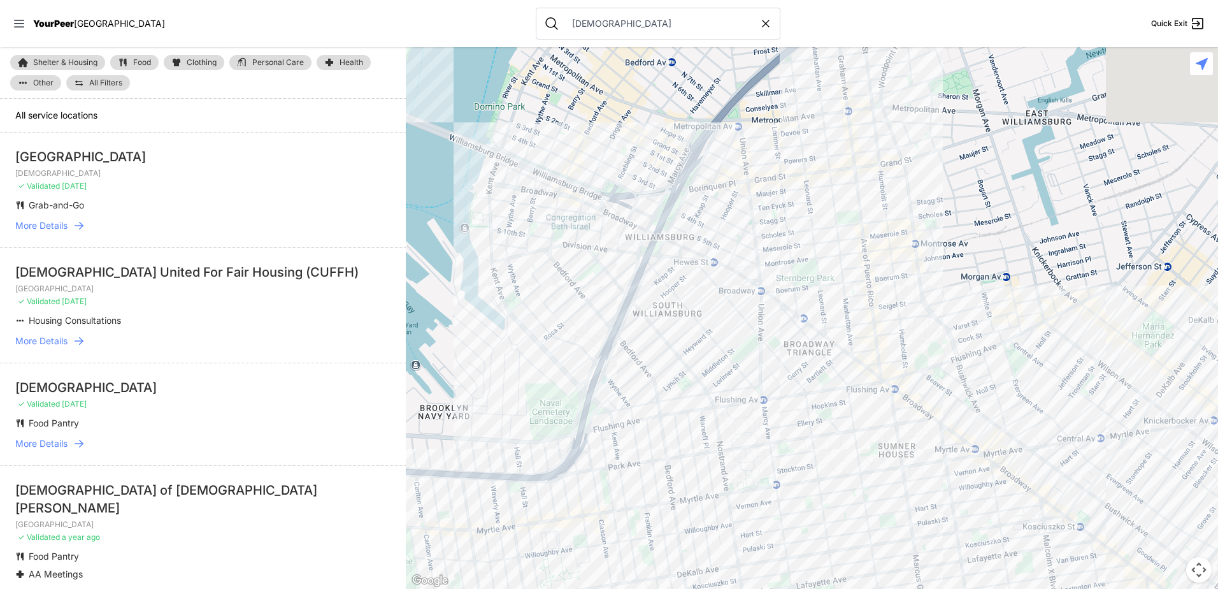
drag, startPoint x: 1080, startPoint y: 355, endPoint x: 691, endPoint y: 402, distance: 391.4
click at [691, 406] on div at bounding box center [812, 318] width 812 height 542
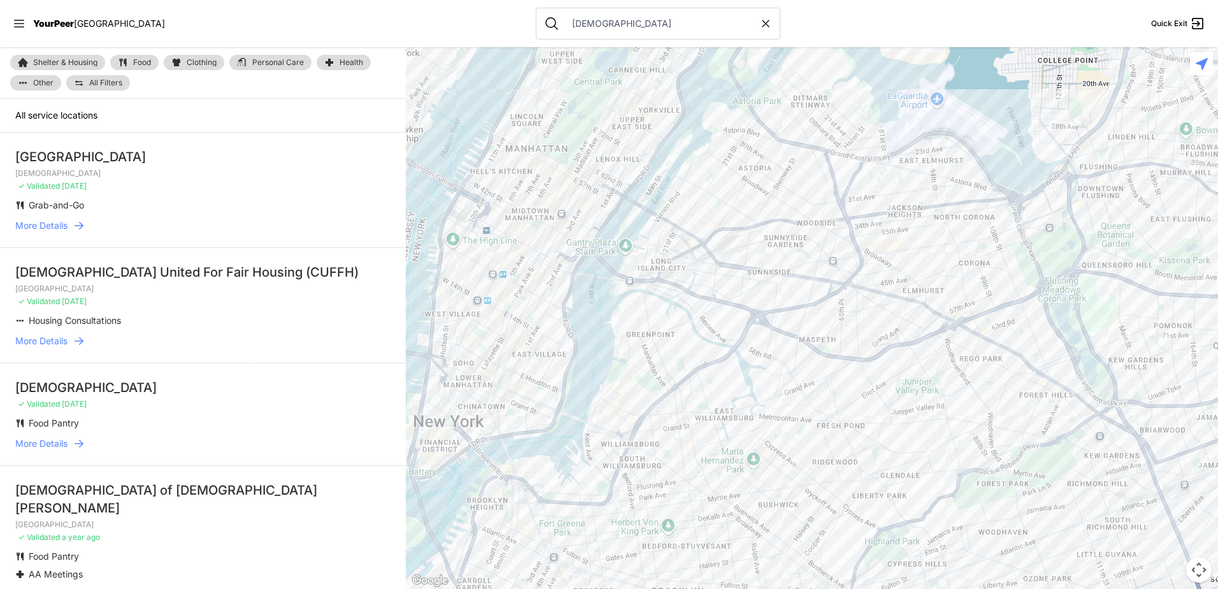
drag, startPoint x: 1080, startPoint y: 273, endPoint x: 850, endPoint y: 375, distance: 251.6
click at [848, 403] on div at bounding box center [812, 318] width 812 height 542
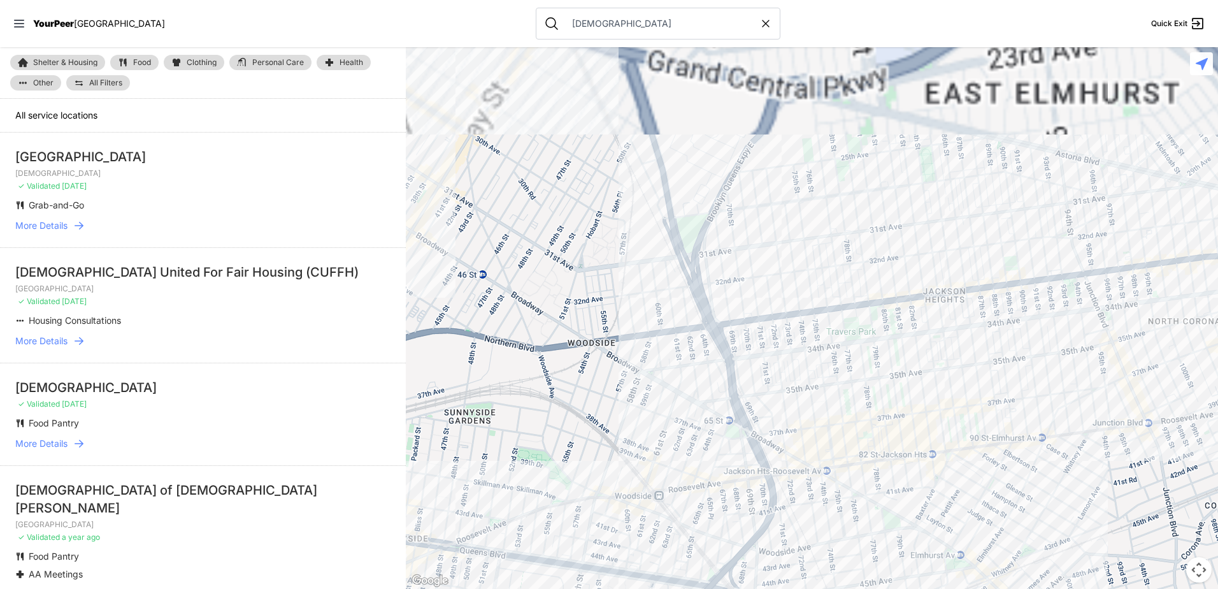
drag, startPoint x: 872, startPoint y: 245, endPoint x: 807, endPoint y: 455, distance: 219.4
click at [807, 463] on div at bounding box center [812, 318] width 812 height 542
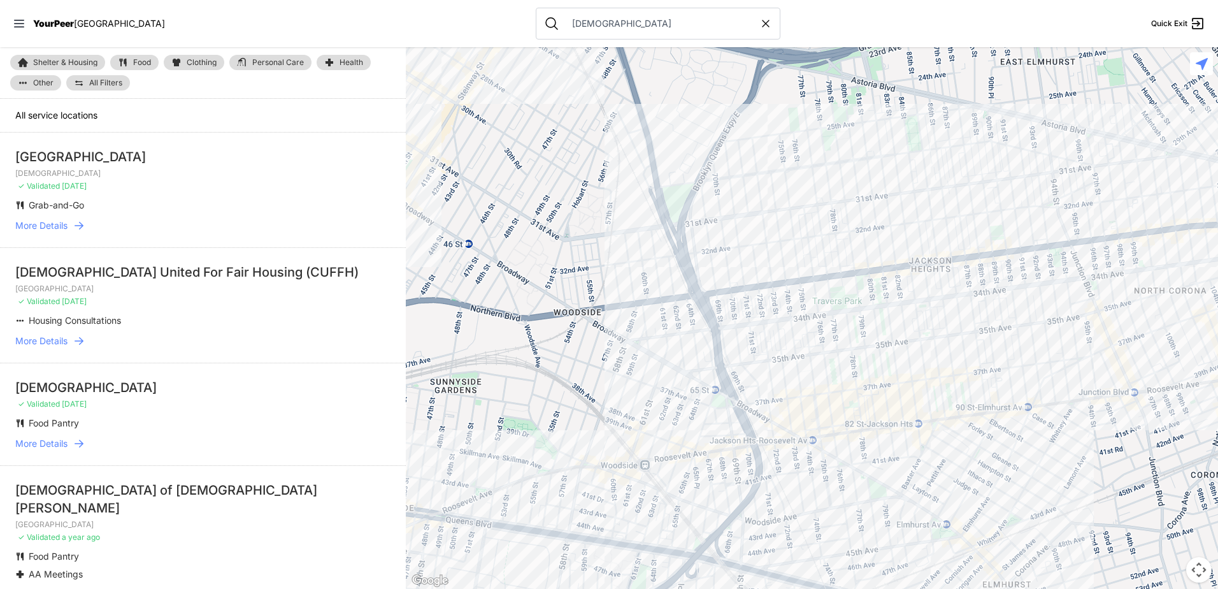
drag, startPoint x: 864, startPoint y: 366, endPoint x: 850, endPoint y: 310, distance: 57.8
click at [850, 310] on div at bounding box center [812, 318] width 812 height 542
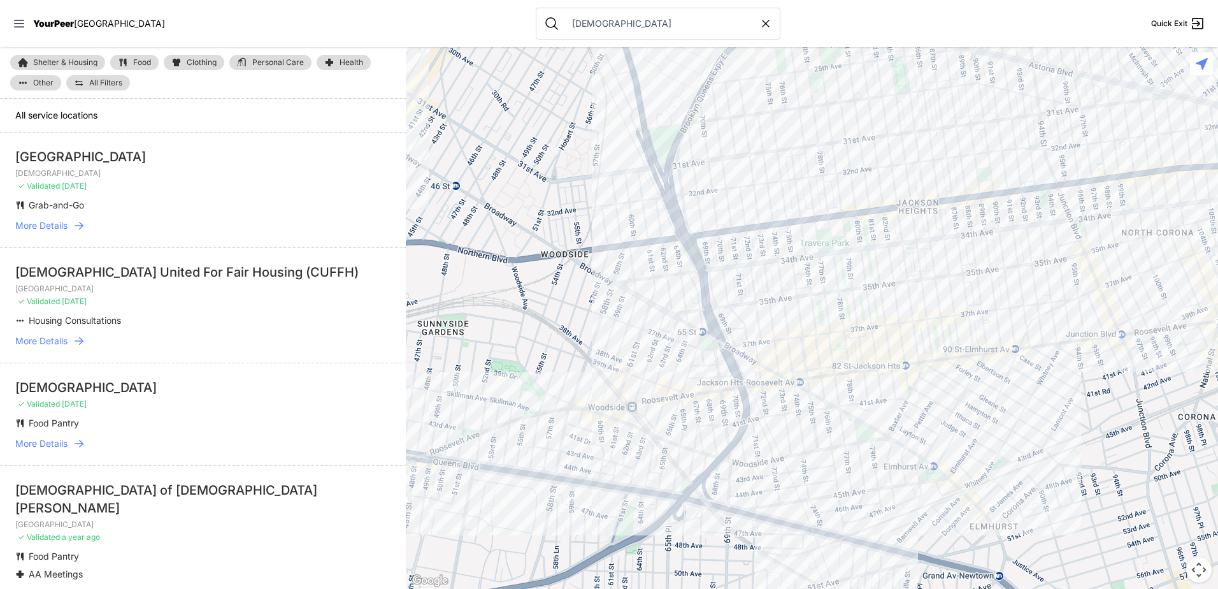
click at [903, 306] on div at bounding box center [812, 318] width 812 height 542
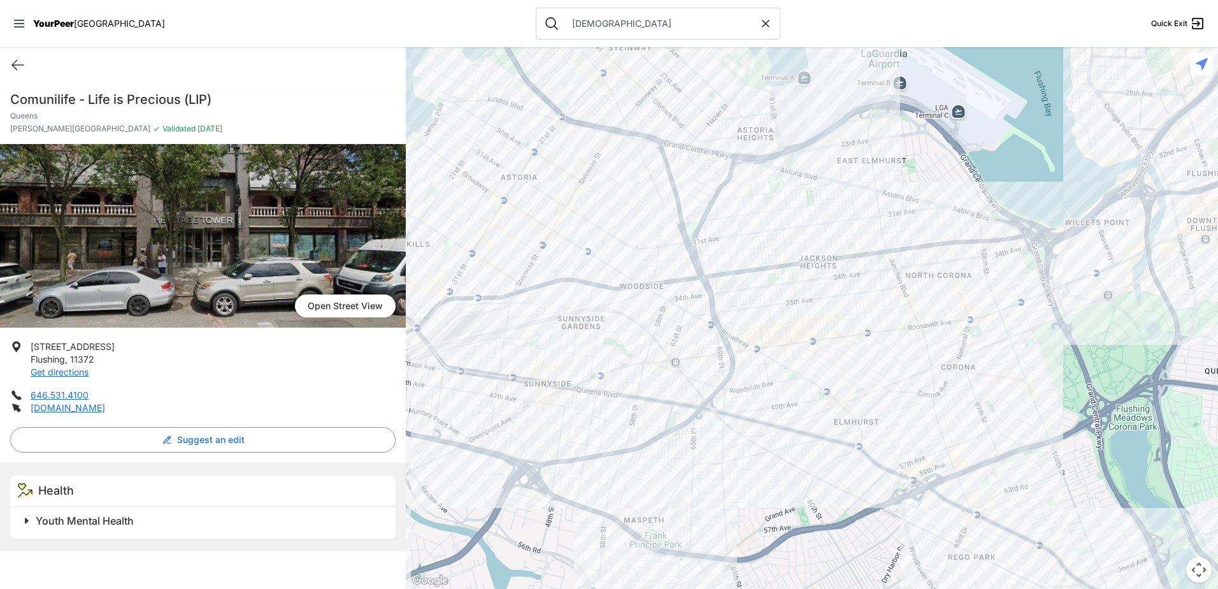
click at [833, 299] on div at bounding box center [812, 318] width 812 height 542
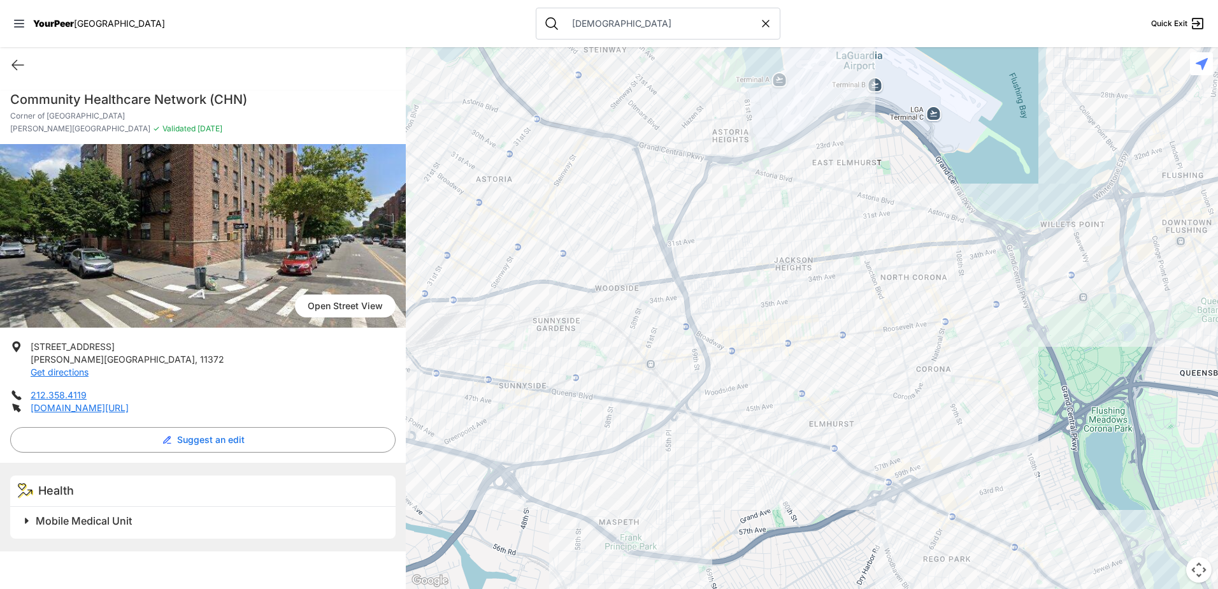
click at [816, 249] on div at bounding box center [812, 318] width 812 height 542
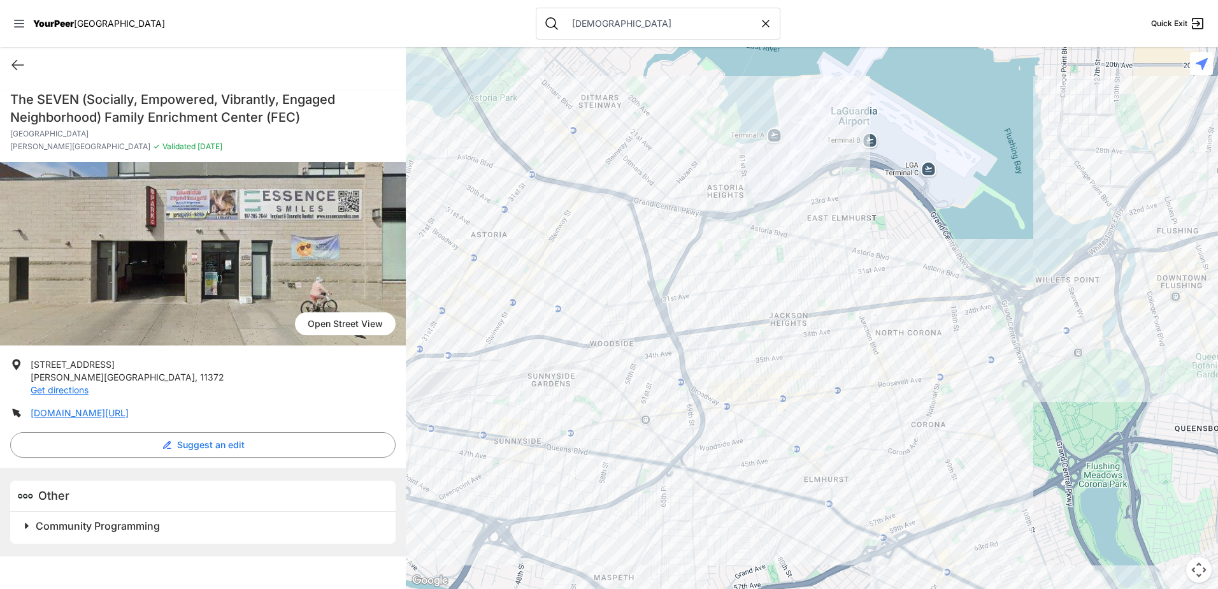
click at [806, 364] on div at bounding box center [812, 318] width 812 height 542
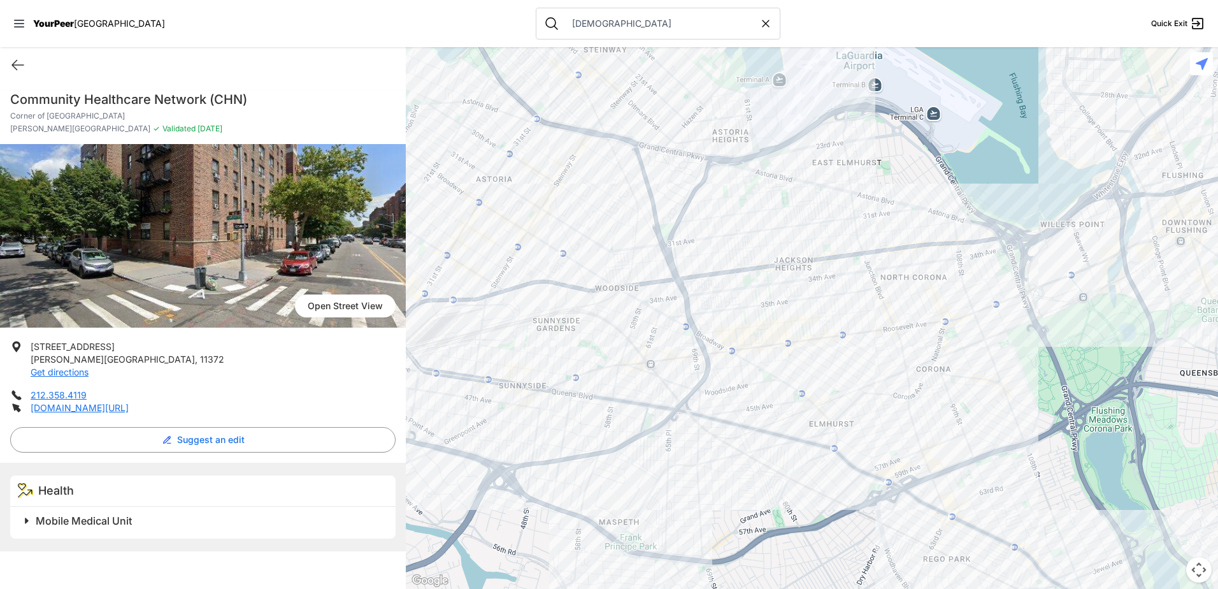
click at [130, 114] on p "Corner of [GEOGRAPHIC_DATA]" at bounding box center [202, 116] width 385 height 10
click at [129, 406] on link "[DOMAIN_NAME][URL]" at bounding box center [80, 407] width 98 height 11
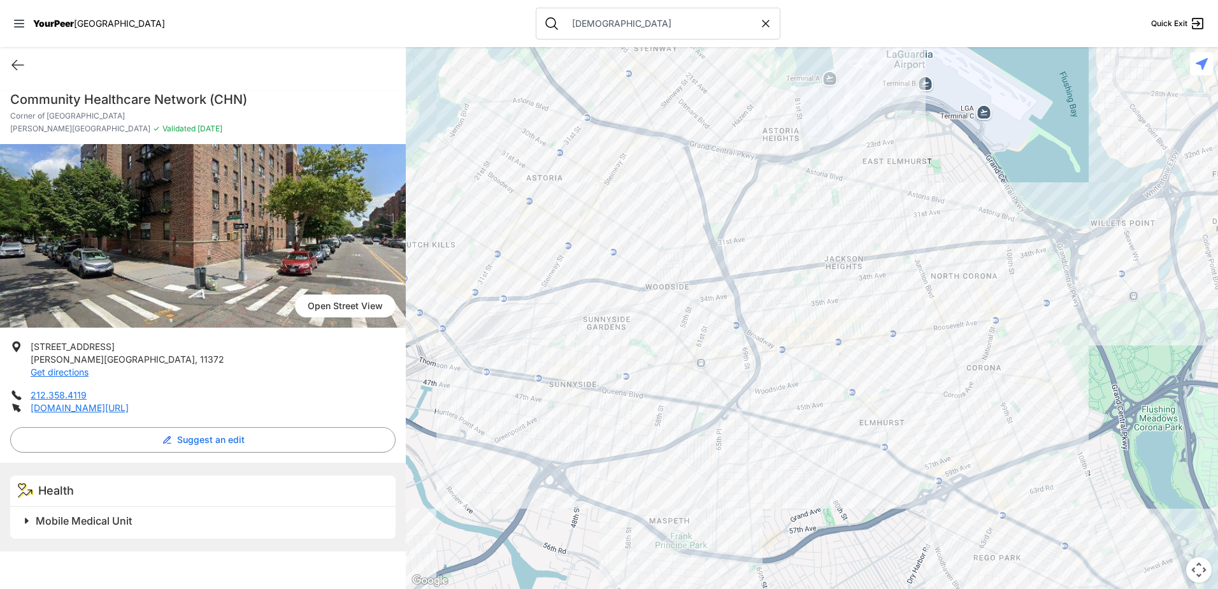
drag, startPoint x: 589, startPoint y: 219, endPoint x: 647, endPoint y: 219, distance: 58.6
click at [647, 219] on div at bounding box center [812, 318] width 812 height 542
click at [818, 362] on div at bounding box center [812, 318] width 812 height 542
click at [823, 361] on div at bounding box center [812, 318] width 812 height 542
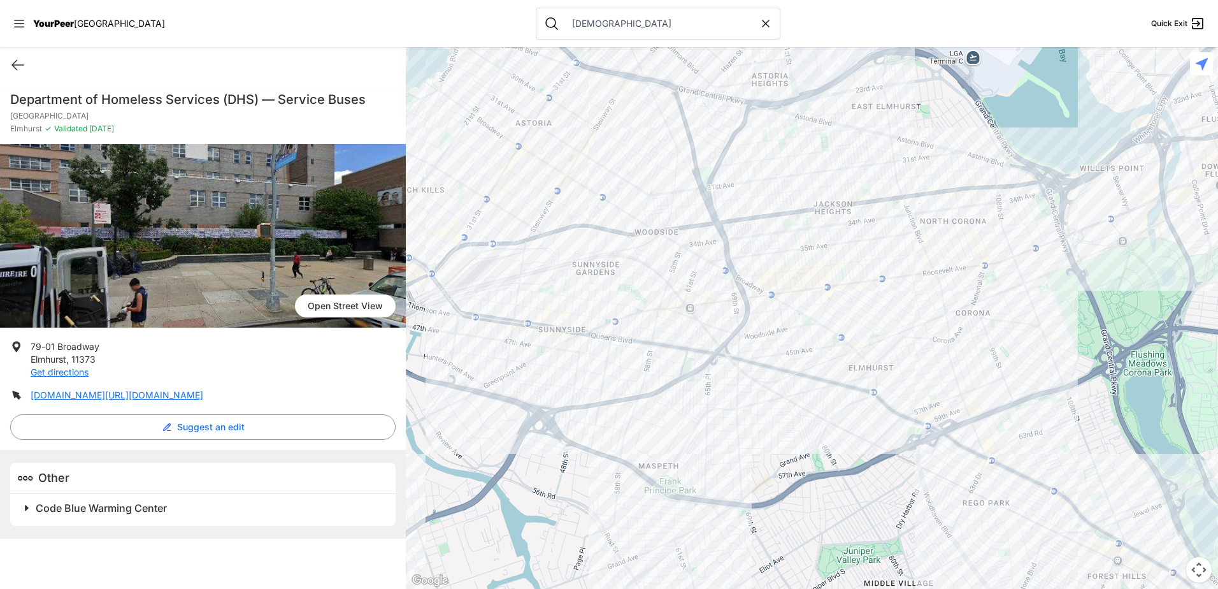
click at [822, 302] on div at bounding box center [812, 318] width 812 height 542
click at [756, 323] on div at bounding box center [812, 318] width 812 height 542
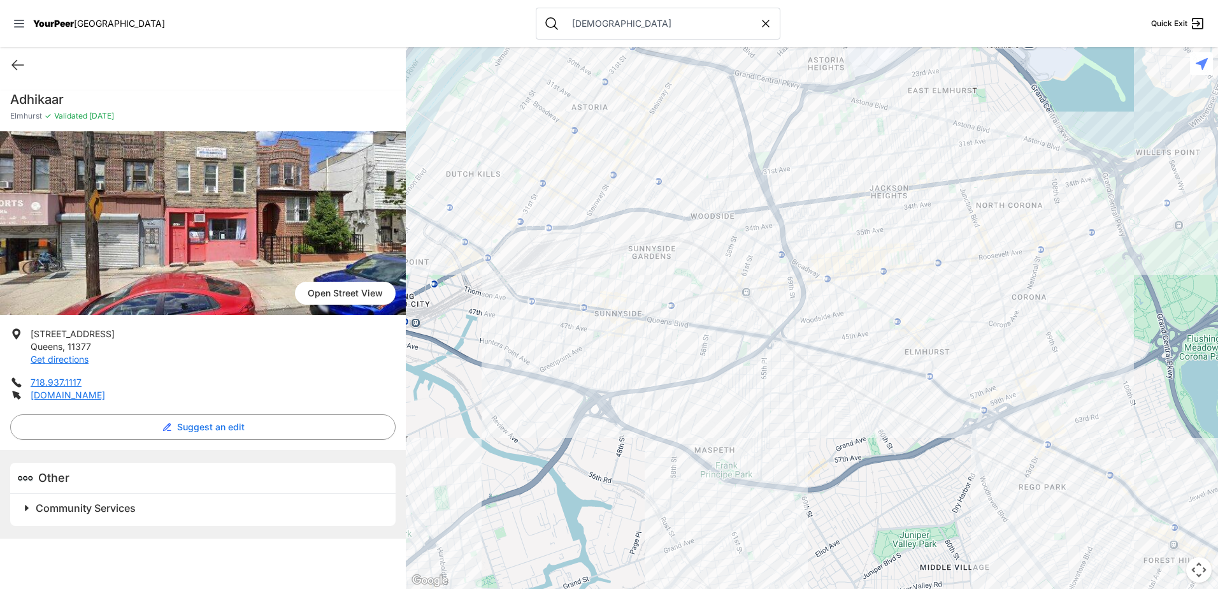
click at [810, 347] on div at bounding box center [812, 318] width 812 height 542
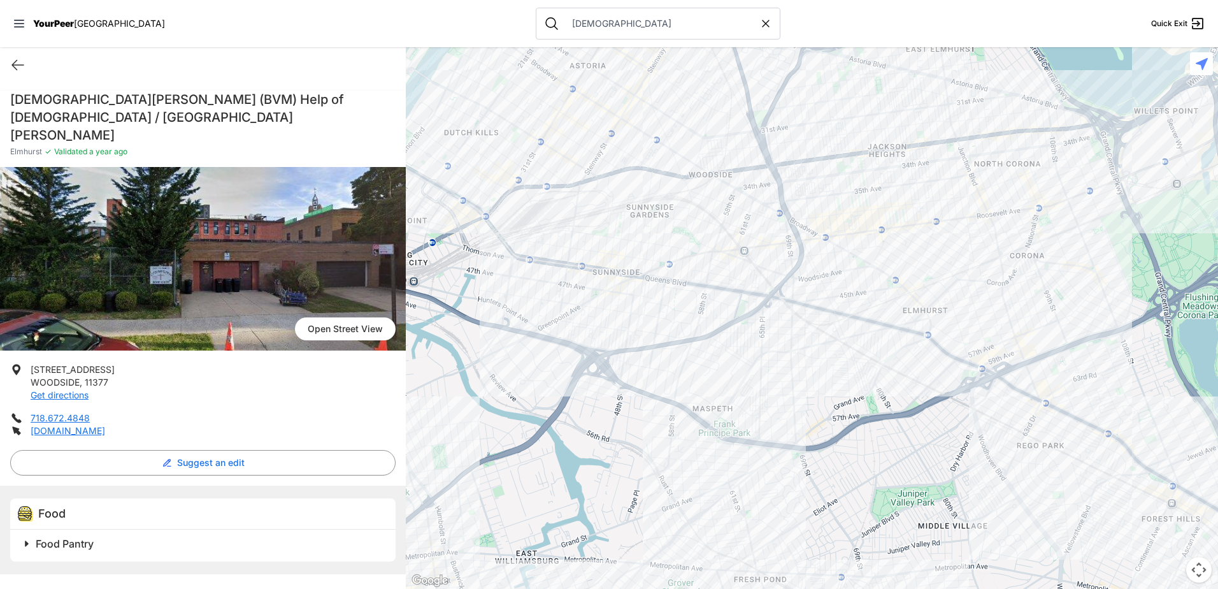
click at [961, 278] on div at bounding box center [812, 318] width 812 height 542
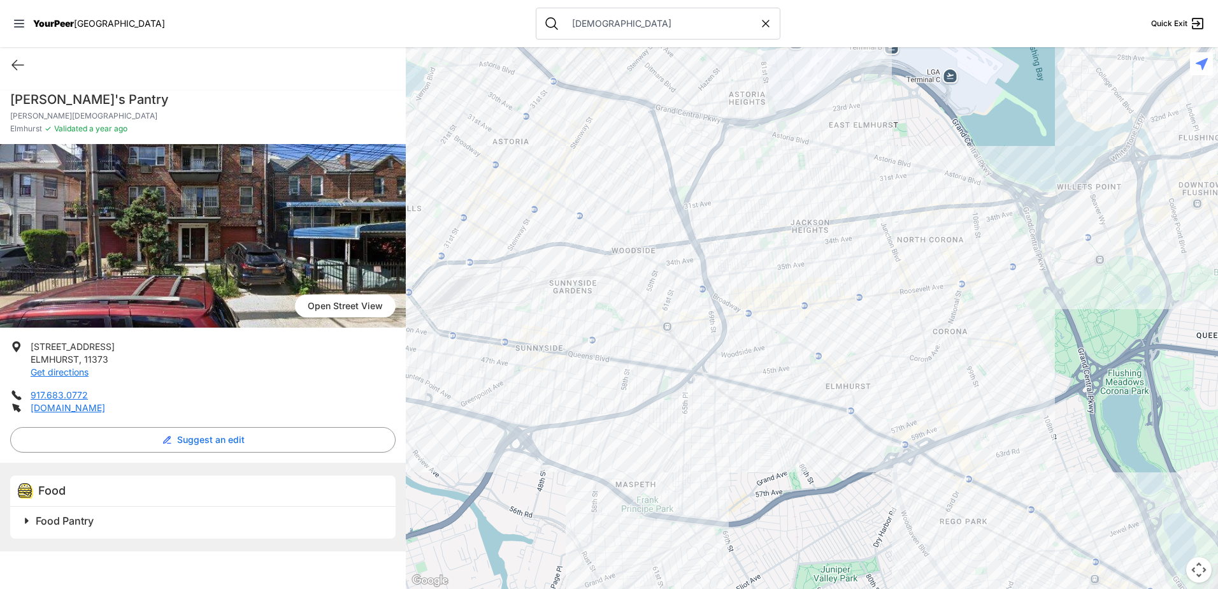
drag, startPoint x: 714, startPoint y: 197, endPoint x: 804, endPoint y: 246, distance: 102.0
click at [802, 247] on div at bounding box center [812, 318] width 812 height 542
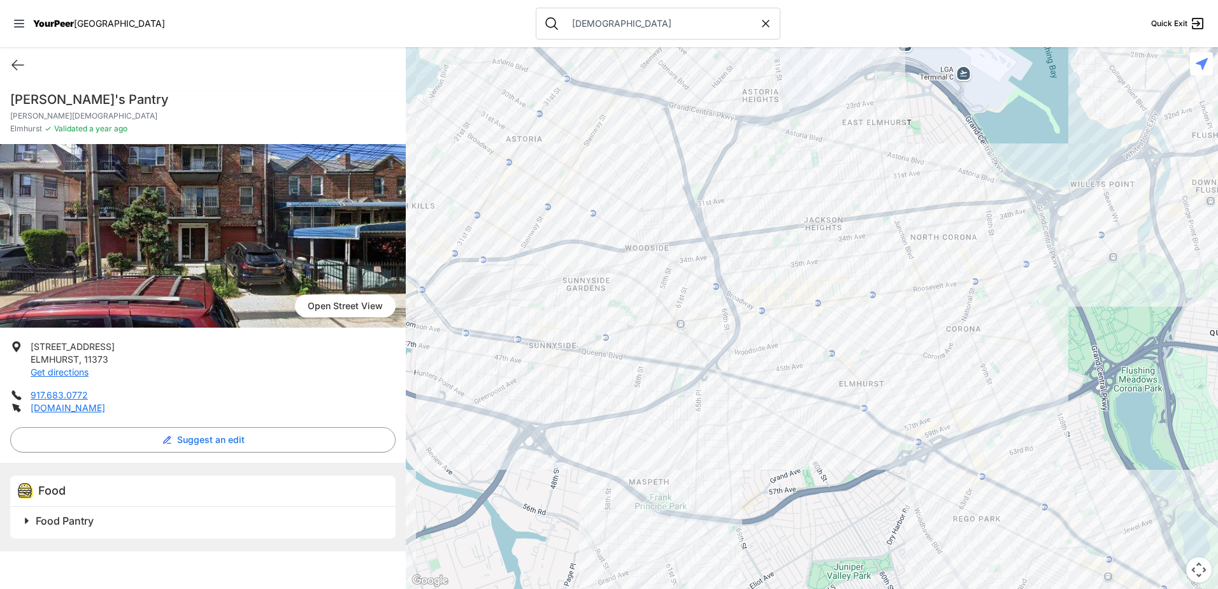
click at [686, 197] on div at bounding box center [812, 318] width 812 height 542
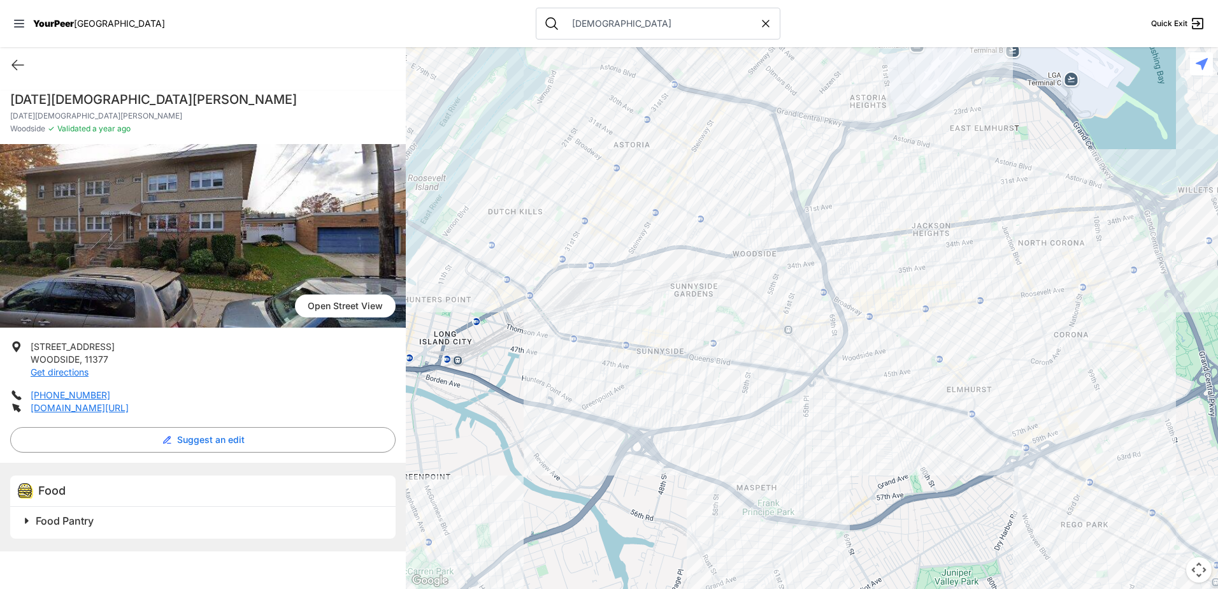
drag, startPoint x: 763, startPoint y: 438, endPoint x: 730, endPoint y: 326, distance: 116.9
click at [730, 326] on div at bounding box center [812, 318] width 812 height 542
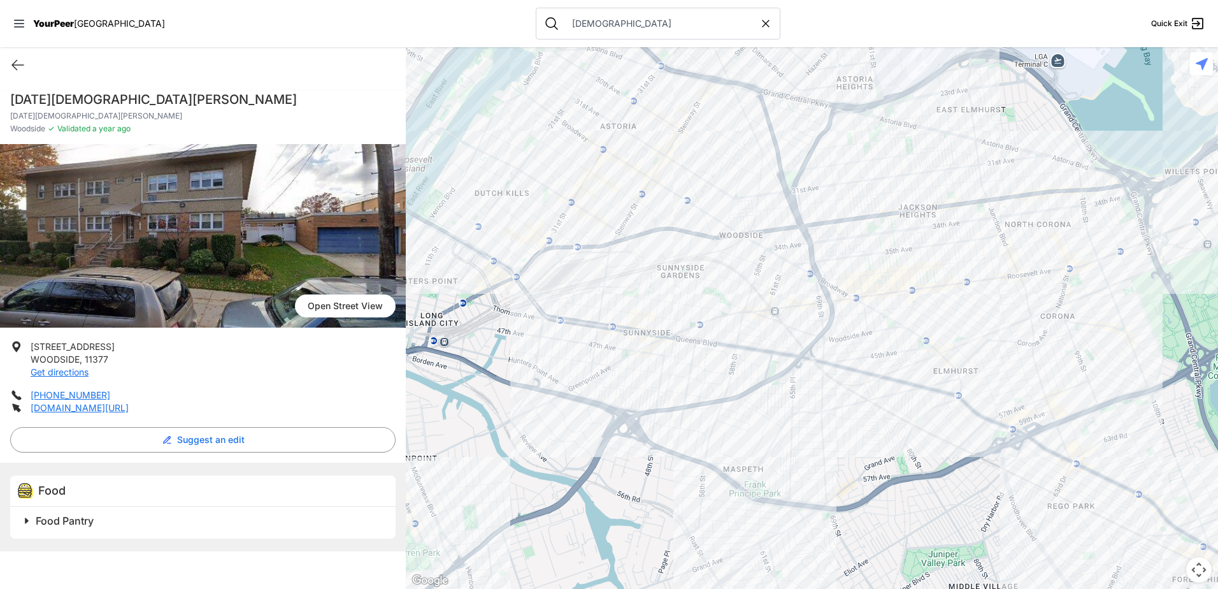
click at [777, 310] on div at bounding box center [812, 318] width 812 height 542
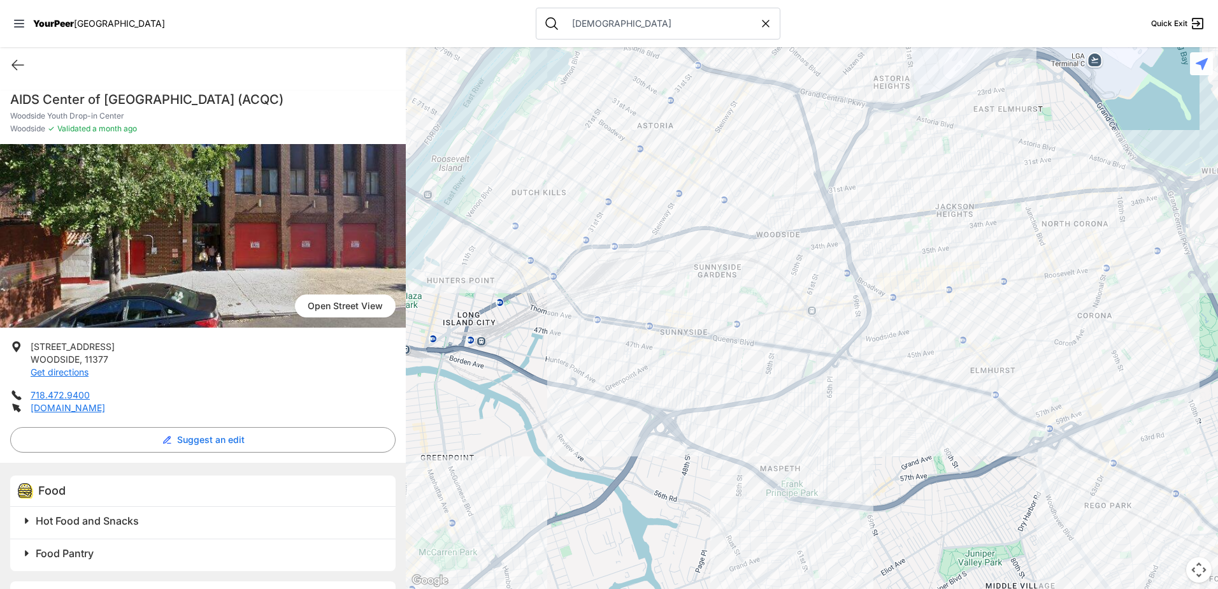
click at [791, 302] on div at bounding box center [812, 318] width 812 height 542
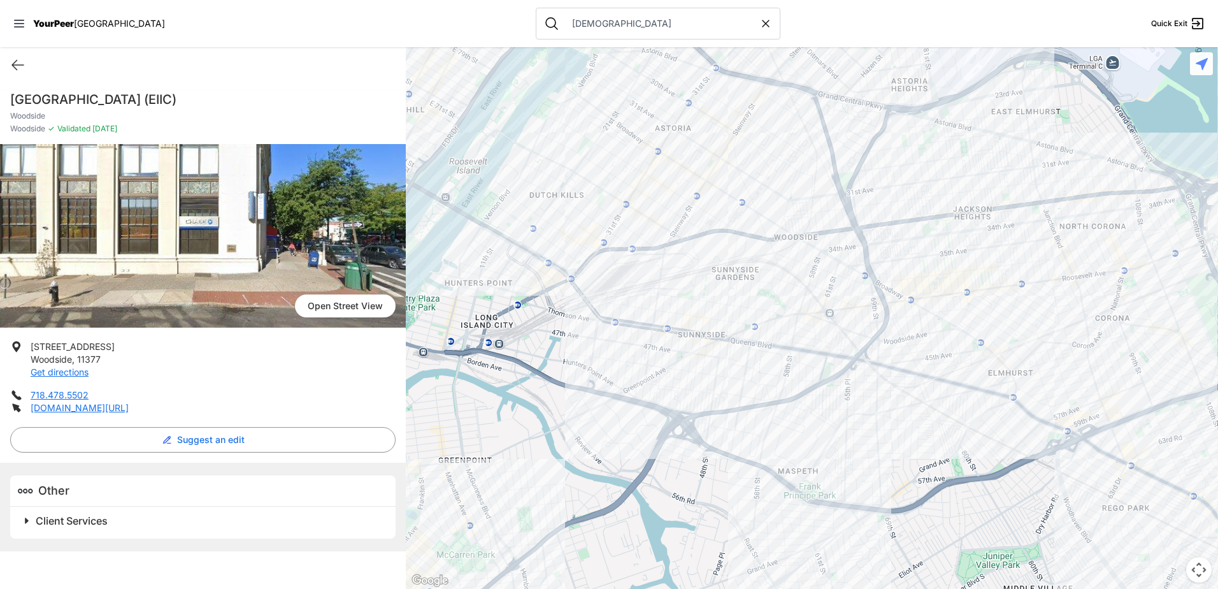
click at [834, 283] on div at bounding box center [812, 318] width 812 height 542
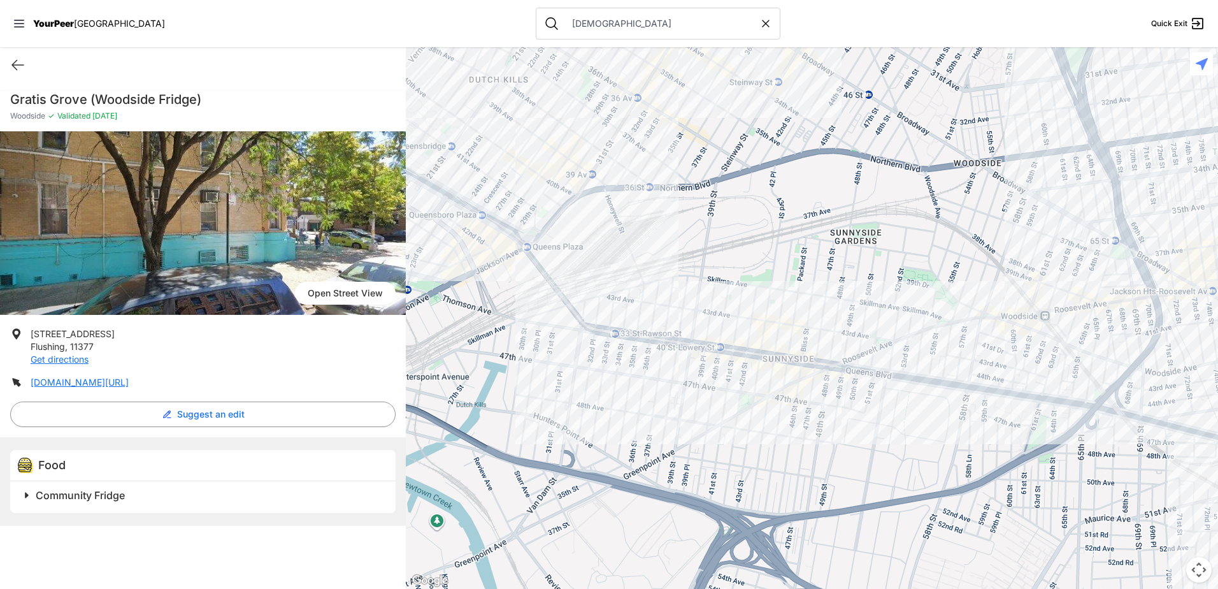
drag, startPoint x: 778, startPoint y: 454, endPoint x: 690, endPoint y: 420, distance: 94.2
click at [690, 420] on div at bounding box center [812, 318] width 812 height 542
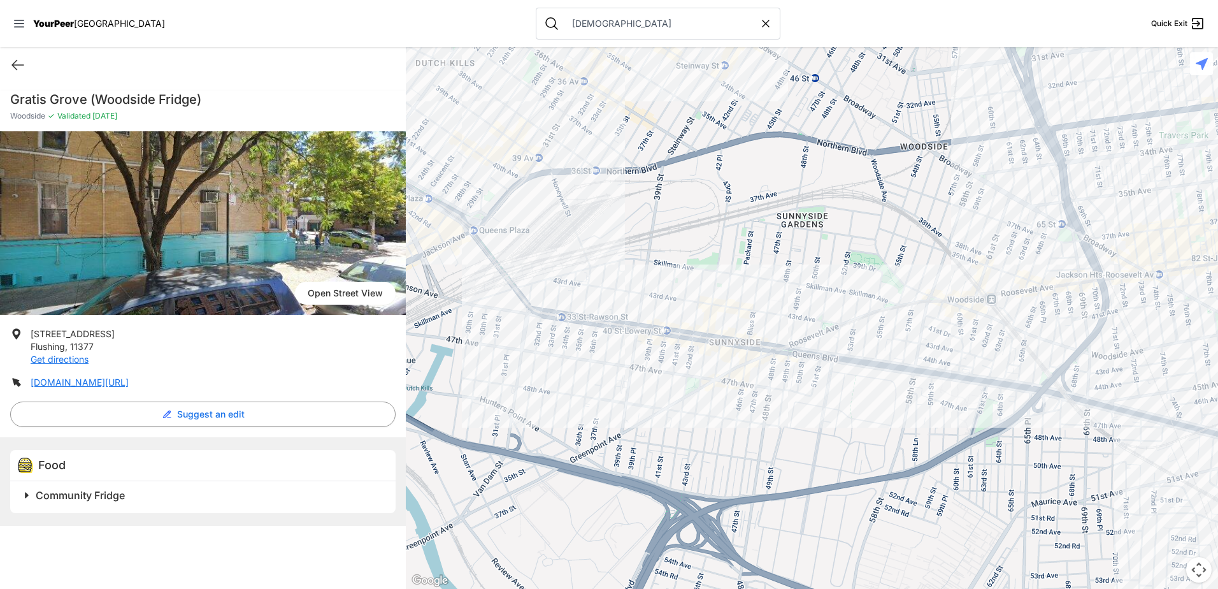
click at [763, 327] on div at bounding box center [812, 318] width 812 height 542
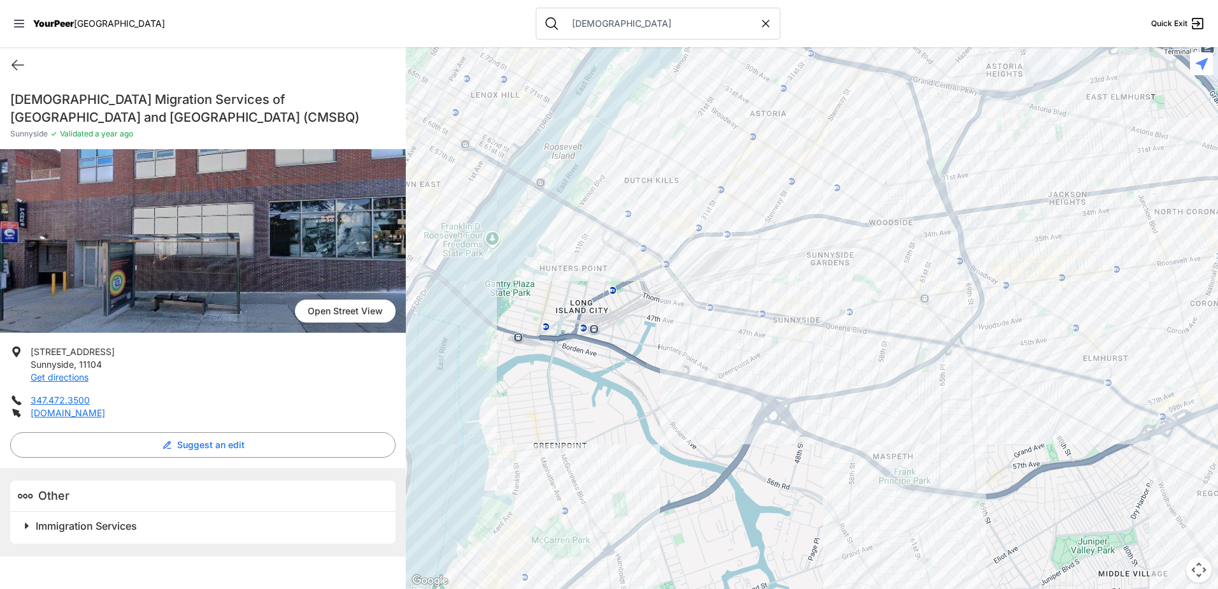
click at [906, 294] on div at bounding box center [812, 318] width 812 height 542
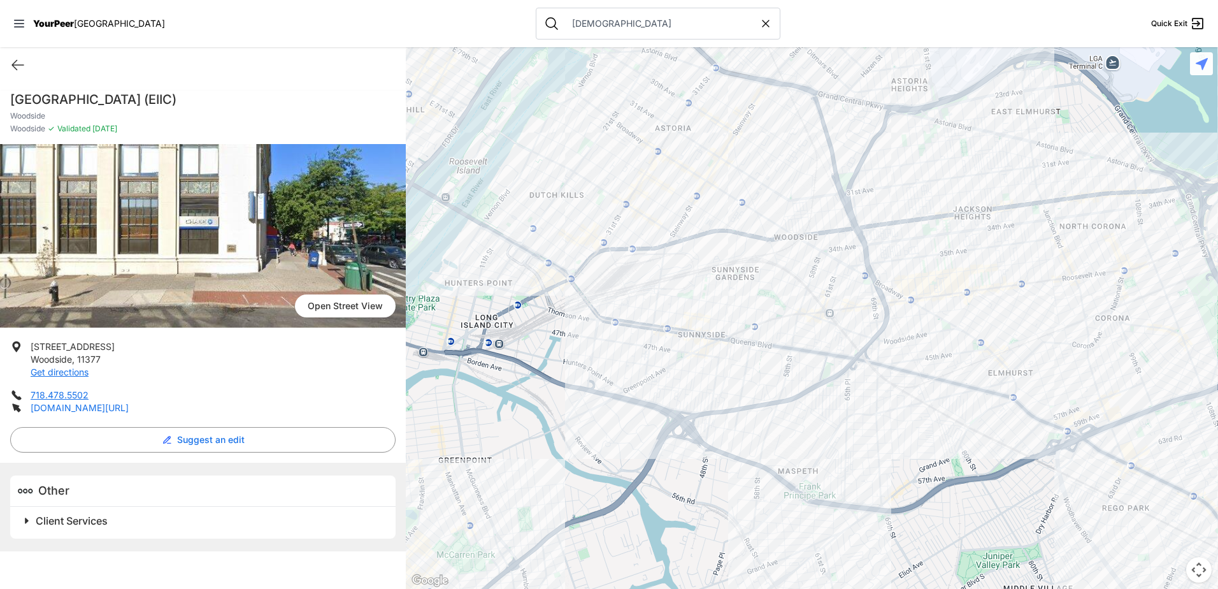
click at [129, 405] on link "[DOMAIN_NAME][URL]" at bounding box center [80, 407] width 98 height 11
